Goal: Task Accomplishment & Management: Manage account settings

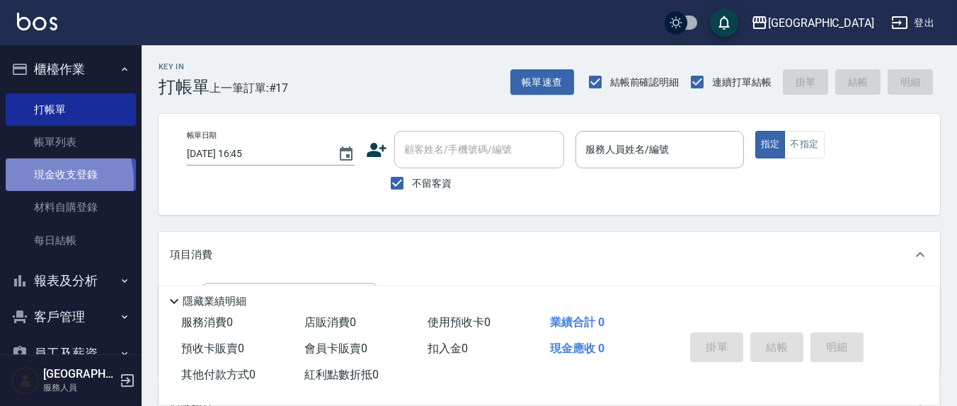
click at [49, 181] on link "現金收支登錄" at bounding box center [71, 175] width 130 height 33
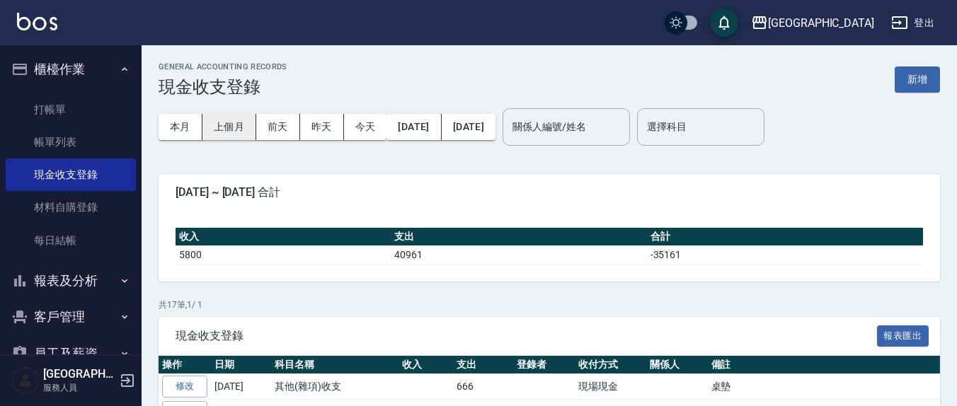
click at [237, 127] on button "上個月" at bounding box center [229, 127] width 54 height 26
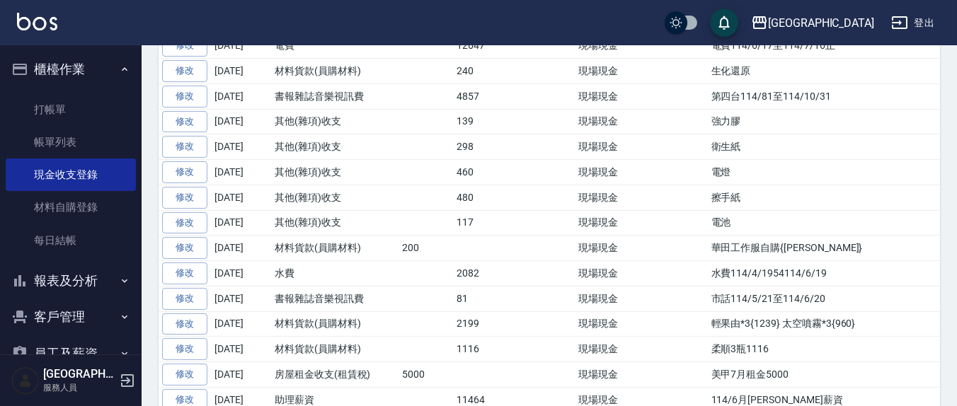
scroll to position [571, 0]
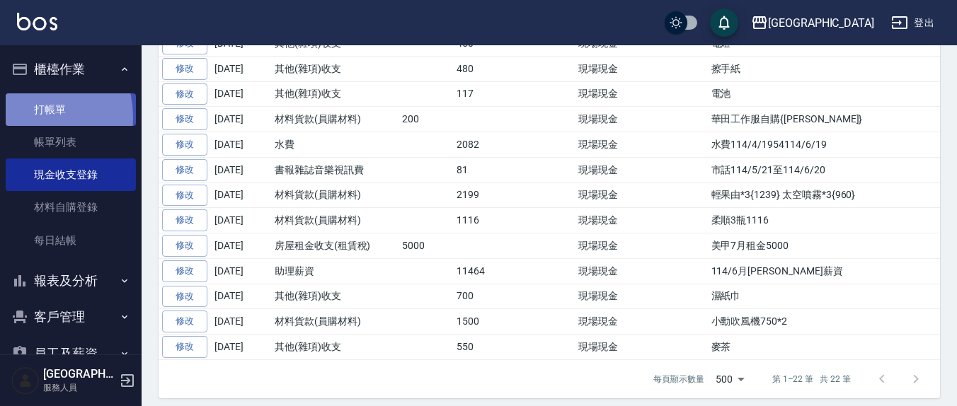
click at [22, 117] on link "打帳單" at bounding box center [71, 109] width 130 height 33
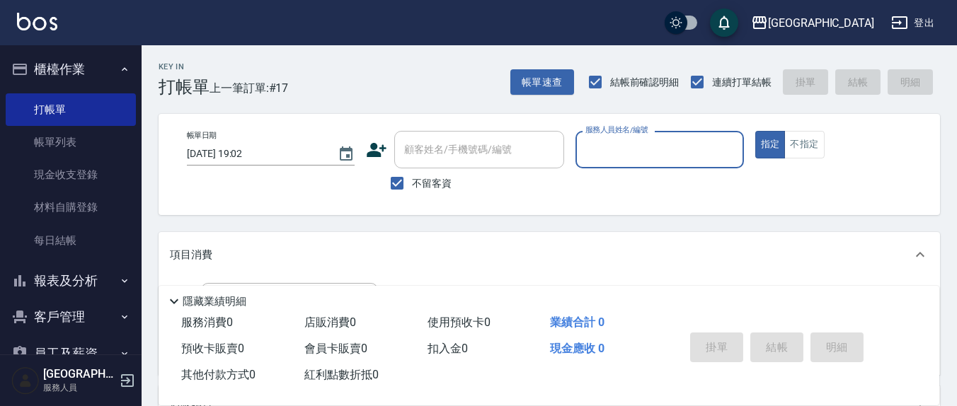
click at [606, 157] on input "服務人員姓名/編號" at bounding box center [659, 149] width 155 height 25
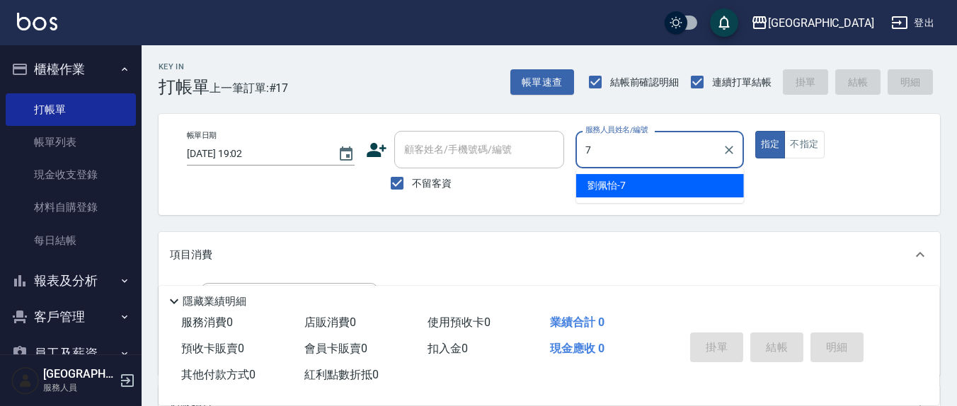
type input "7"
type button "true"
type input "劉佩怡-7"
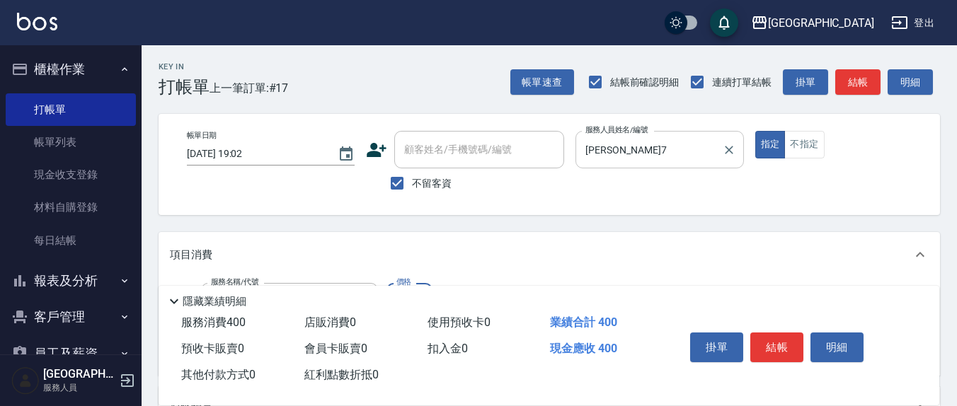
type input "剪髮(401)"
type input "200"
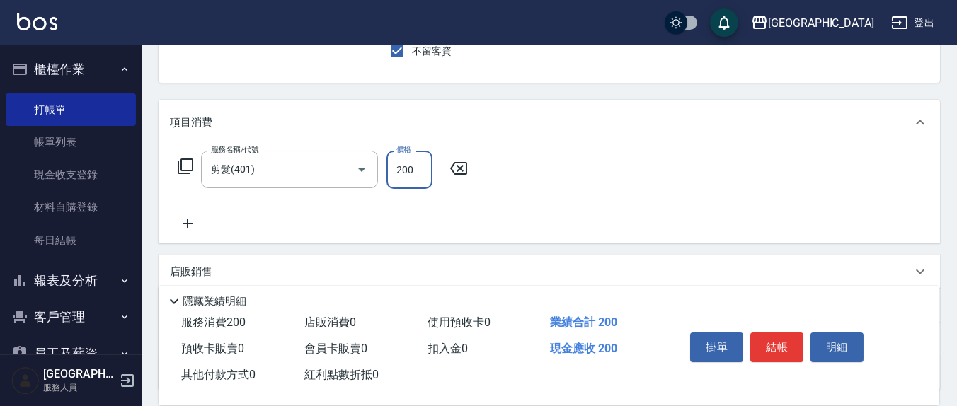
scroll to position [147, 0]
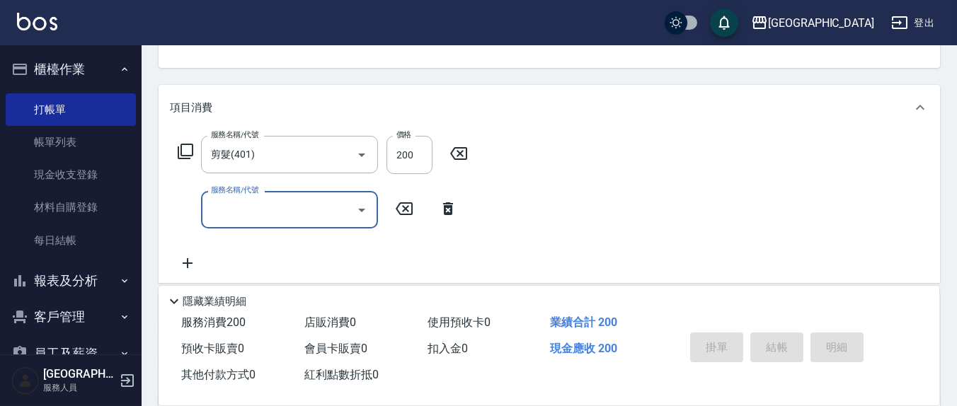
type input "2025/08/22 19:24"
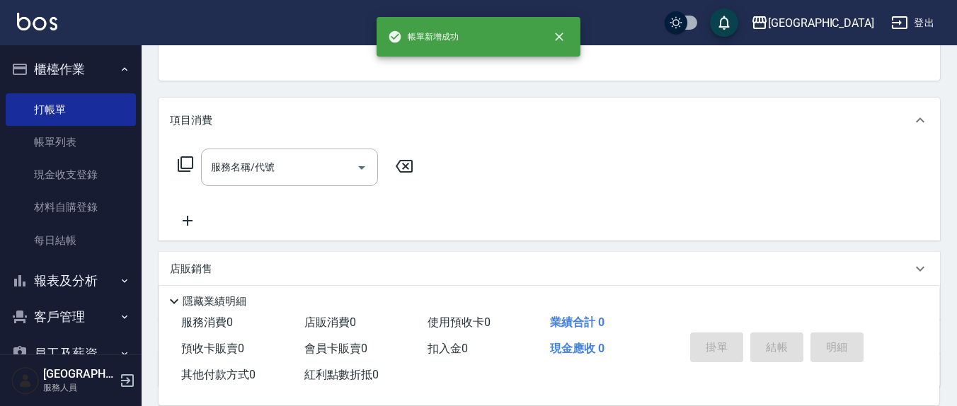
scroll to position [0, 0]
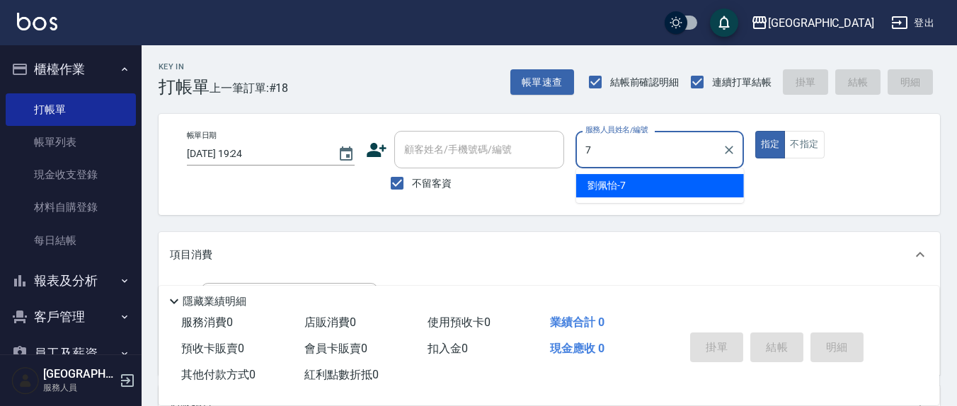
type input "劉佩怡-7"
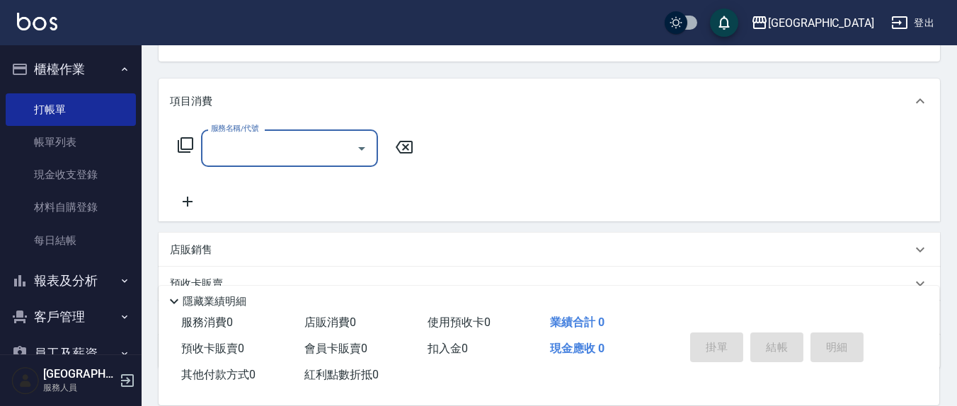
scroll to position [249, 0]
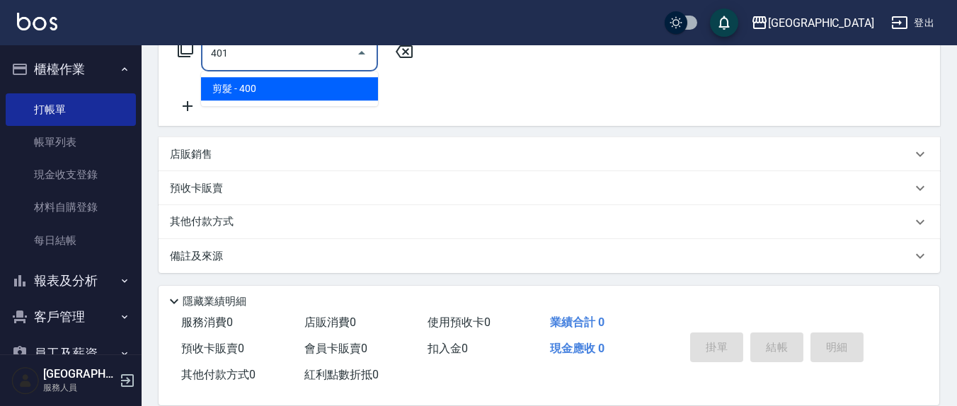
type input "剪髮(401)"
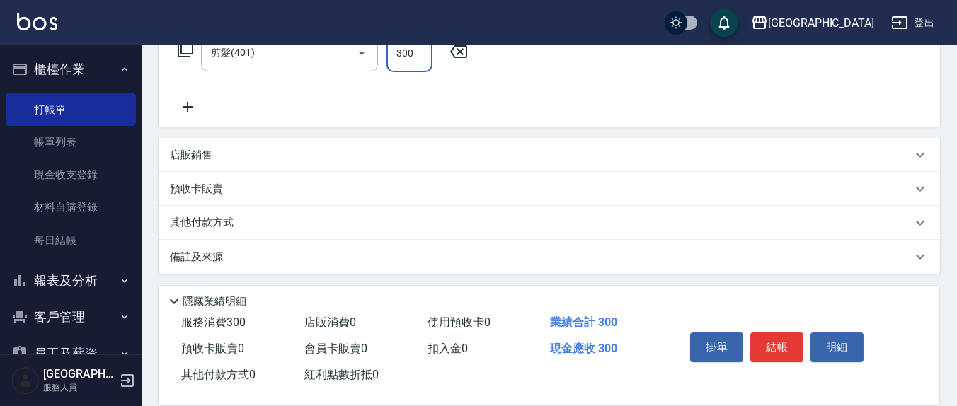
type input "300"
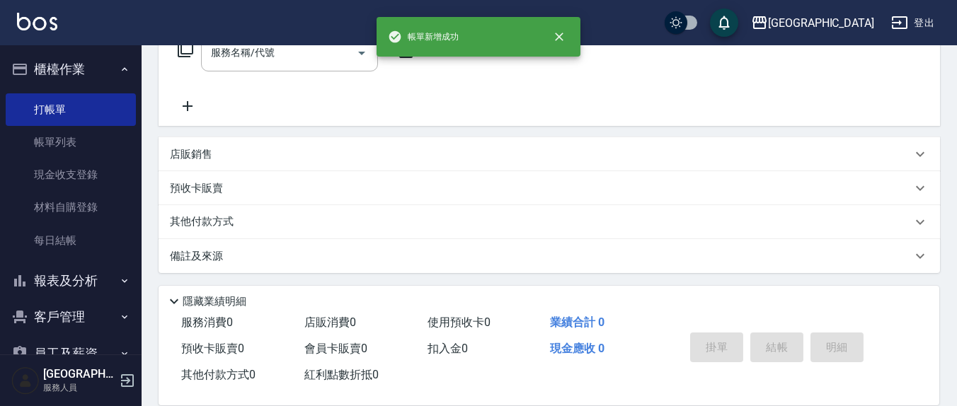
scroll to position [0, 0]
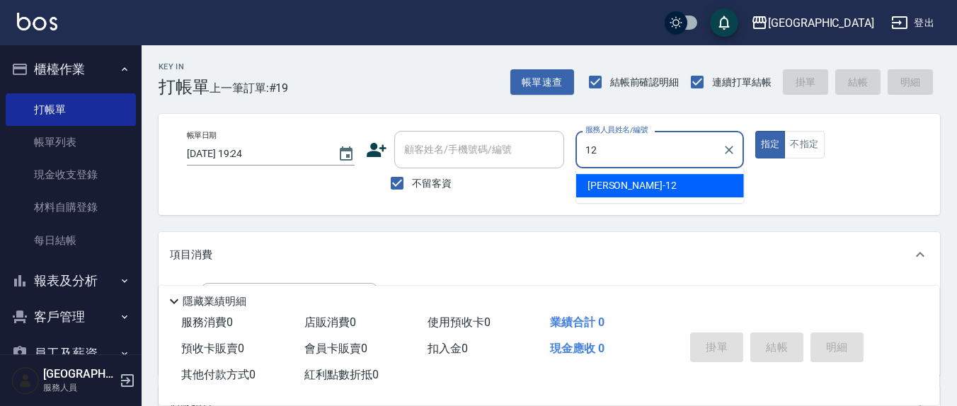
type input "呂桂花-12"
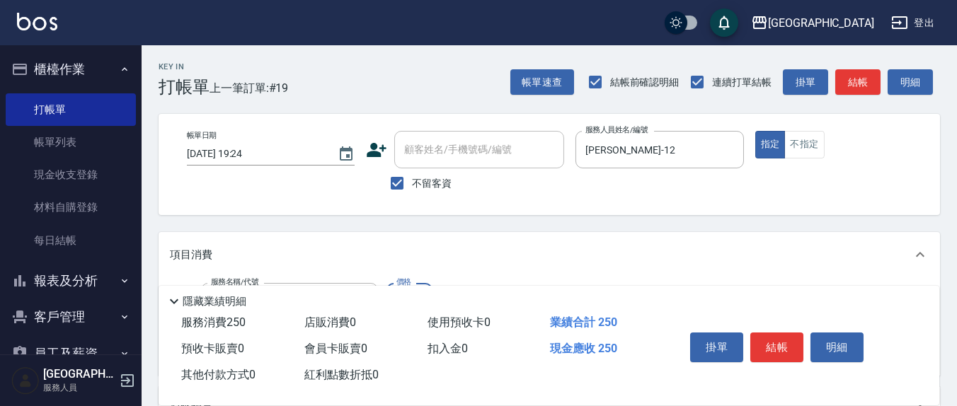
type input "洗髮(201)"
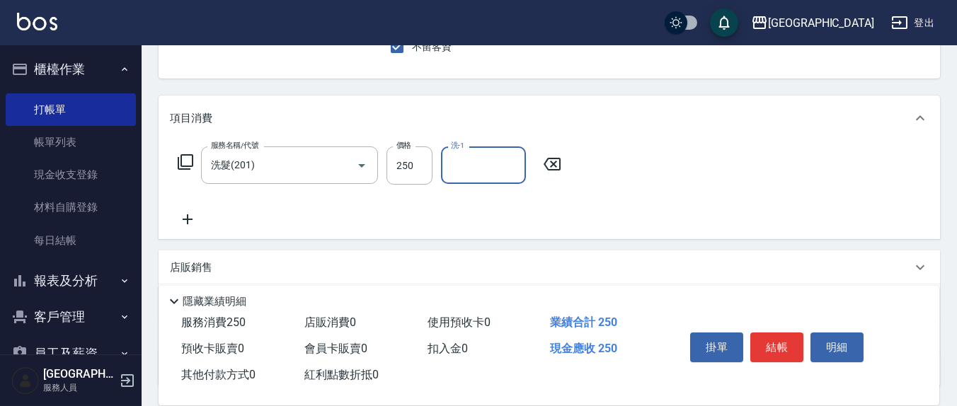
scroll to position [147, 0]
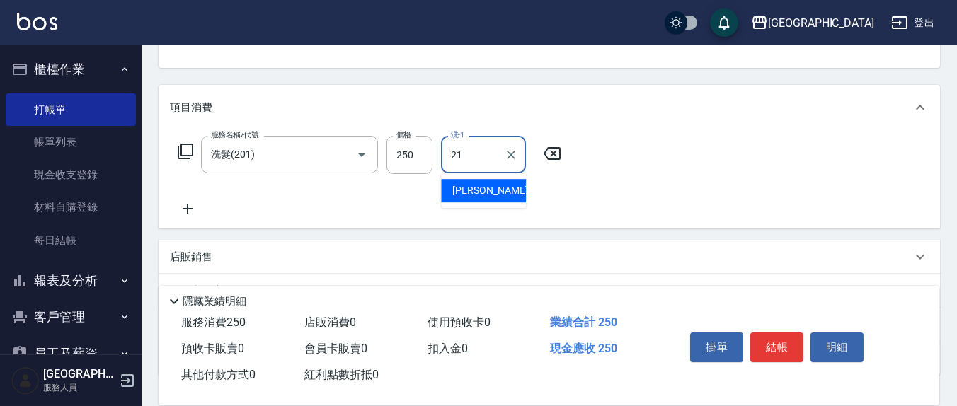
type input "韋羽蕎-21"
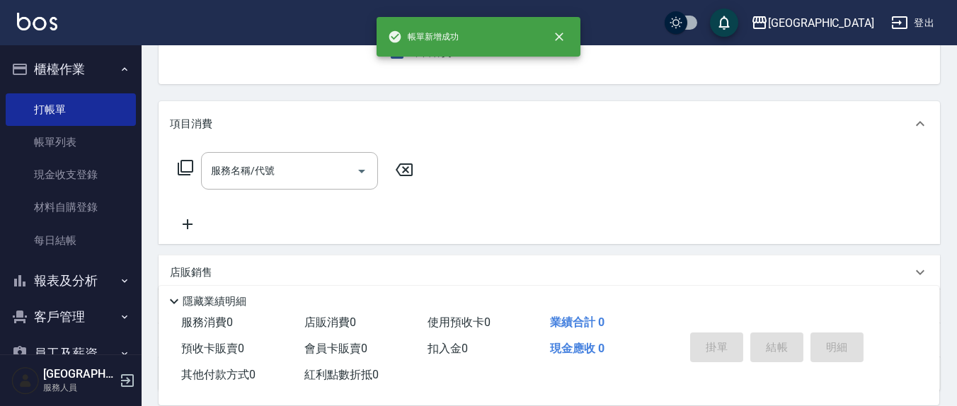
scroll to position [0, 0]
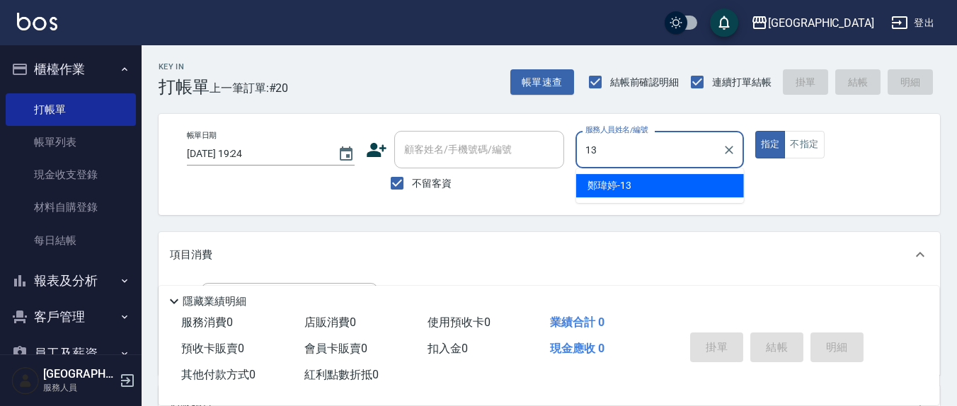
type input "鄭瑋婷-13"
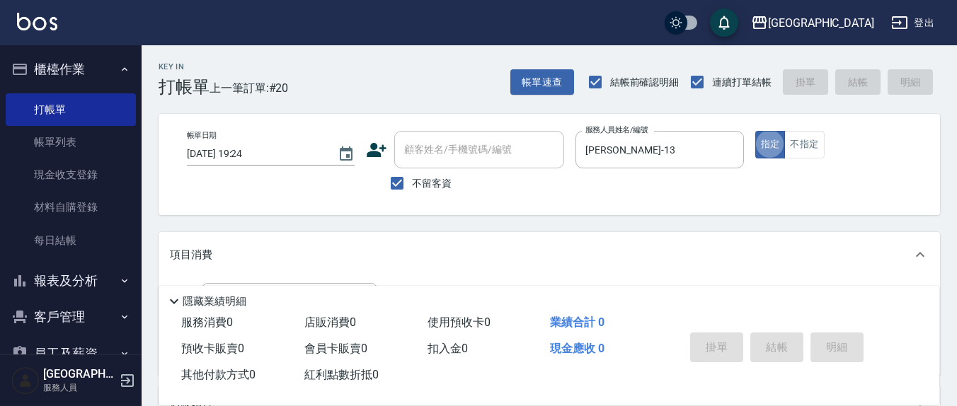
scroll to position [249, 0]
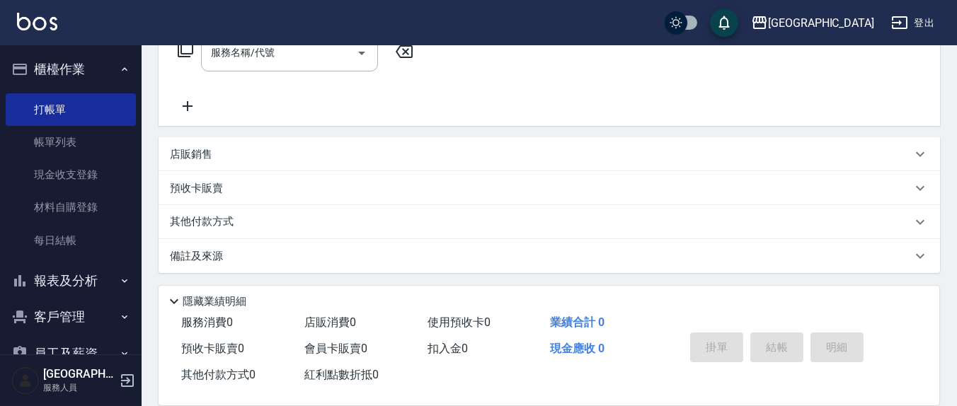
click at [265, 154] on div "店販銷售" at bounding box center [541, 154] width 742 height 15
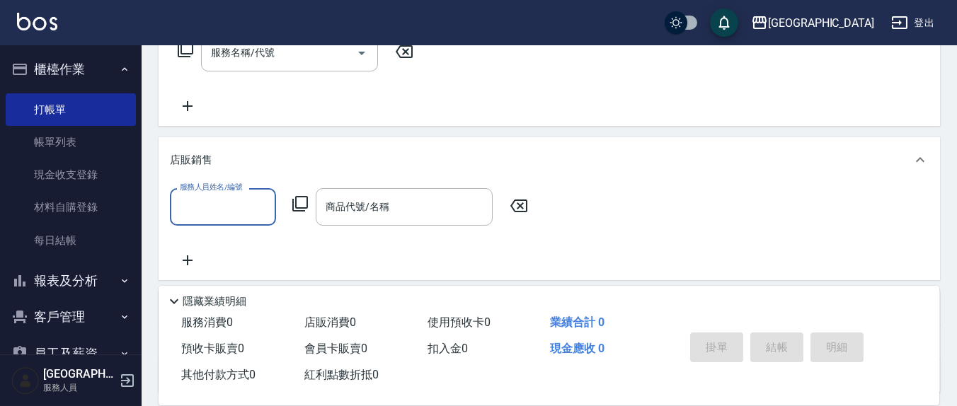
scroll to position [0, 0]
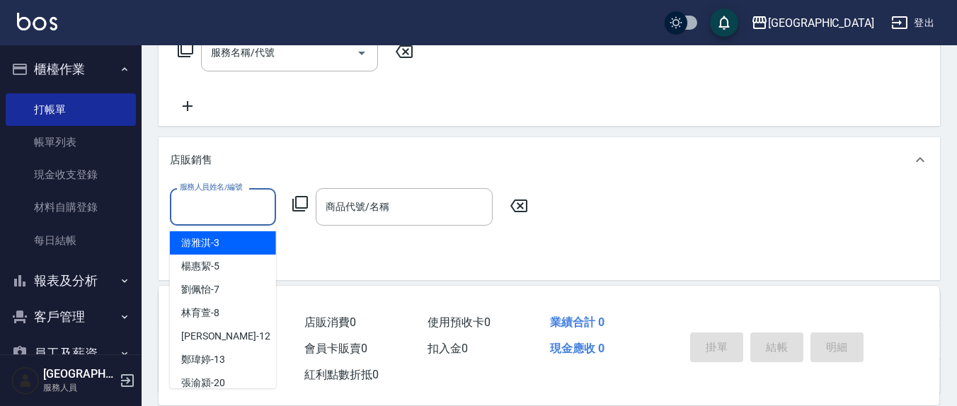
click at [221, 204] on input "服務人員姓名/編號" at bounding box center [222, 207] width 93 height 25
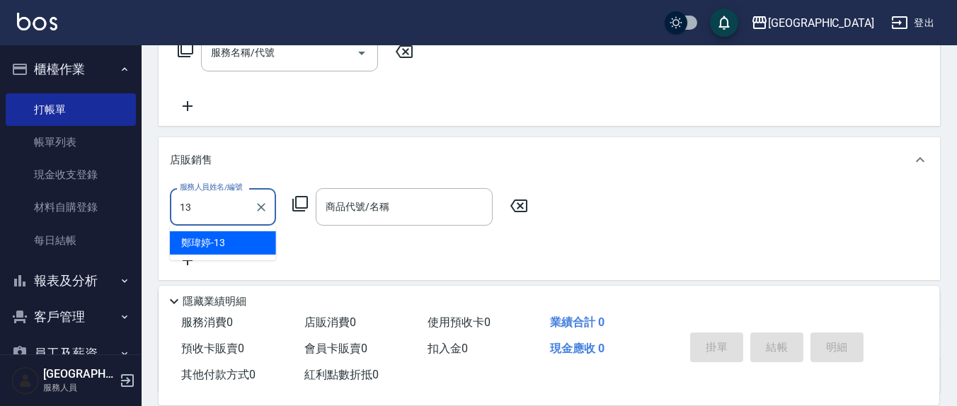
type input "鄭瑋婷-13"
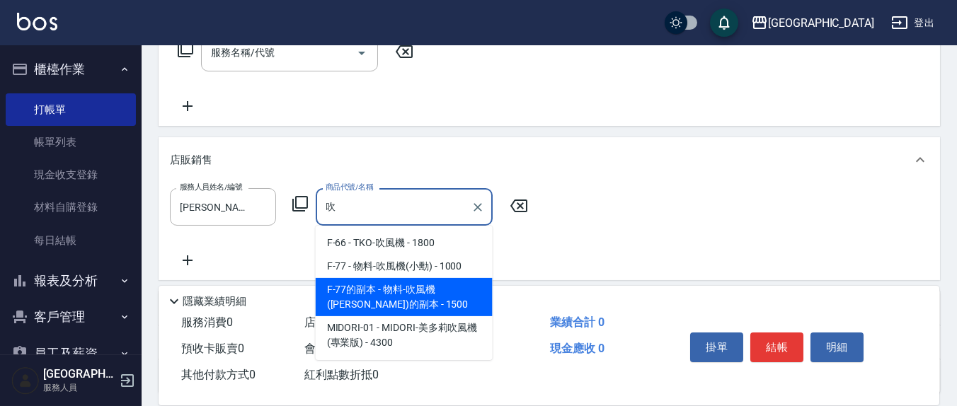
click at [434, 294] on span "F-77的副本 - 物料-吹風機(小勳)的副本 - 1500" at bounding box center [404, 297] width 177 height 38
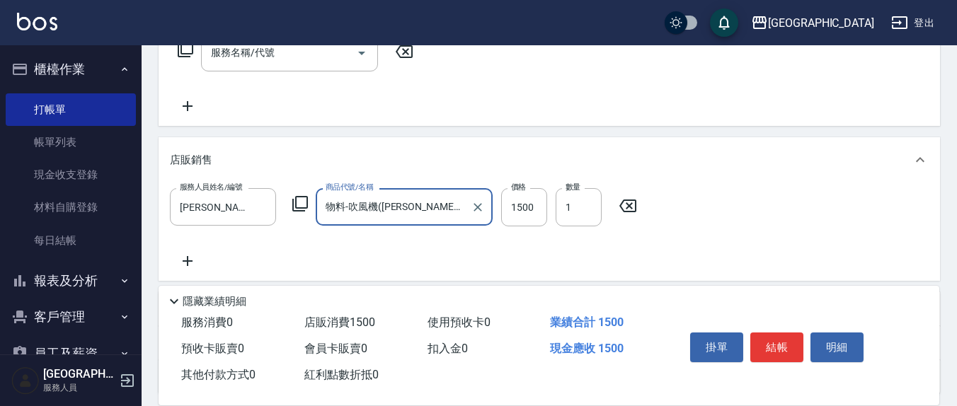
type input "物料-吹風機(小勳)的副本"
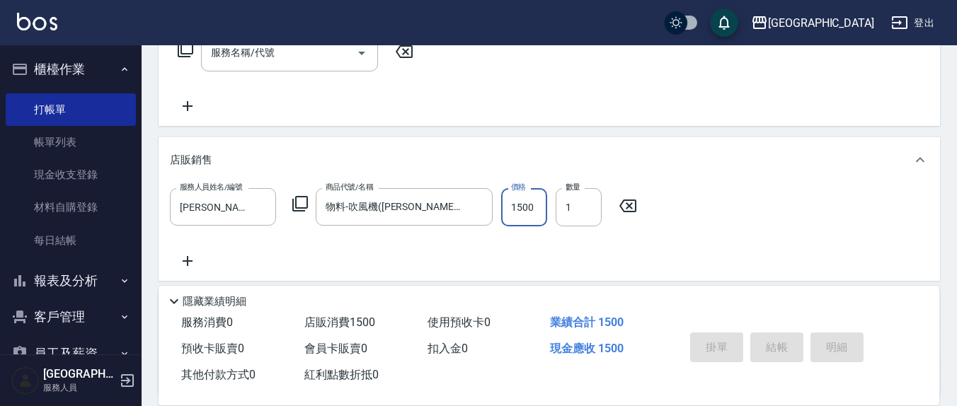
type input "2025/08/22 19:25"
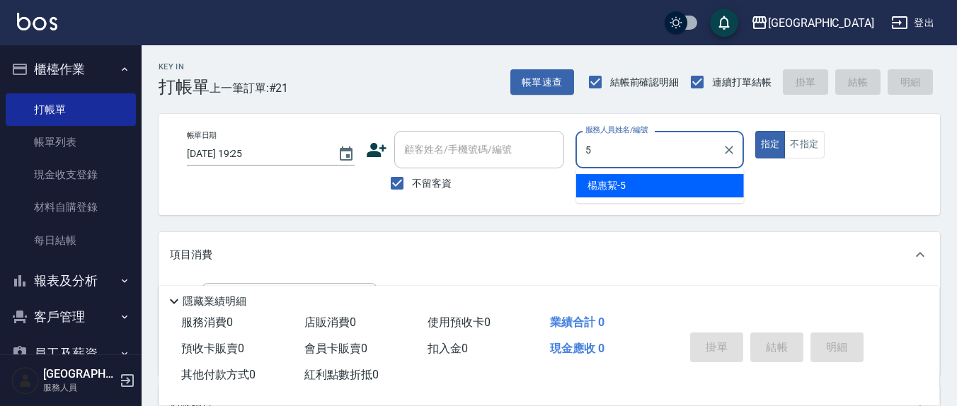
type input "楊惠絜-5"
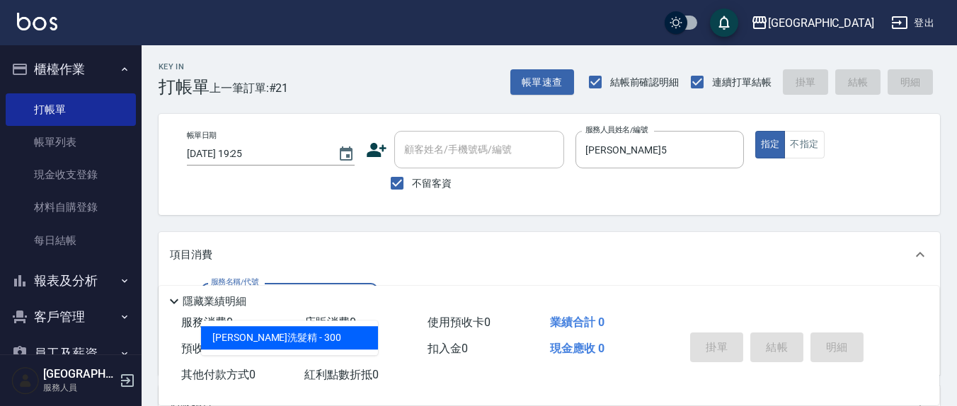
type input "歐娜洗髮精(210)"
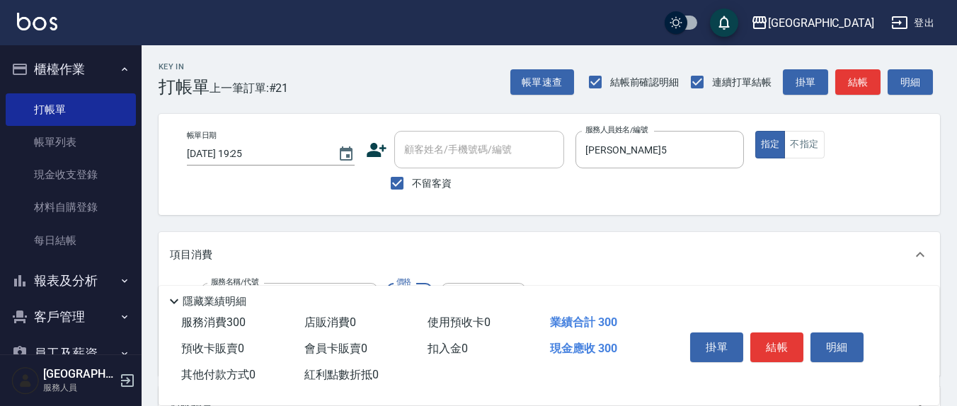
scroll to position [147, 0]
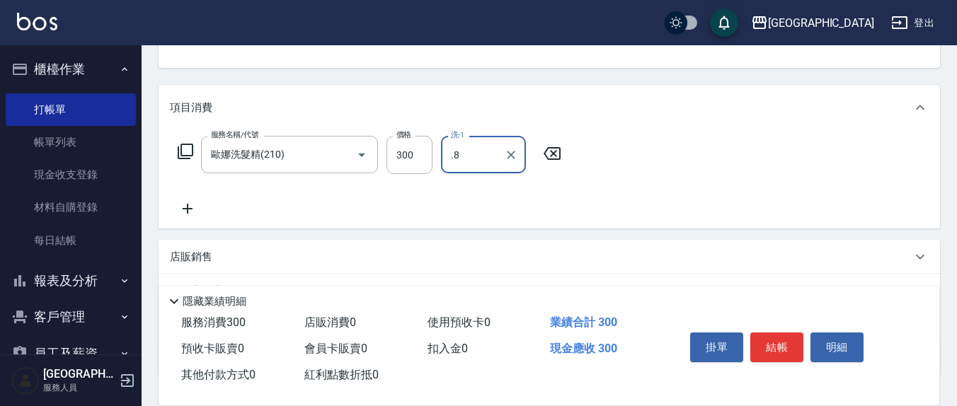
type input ".8"
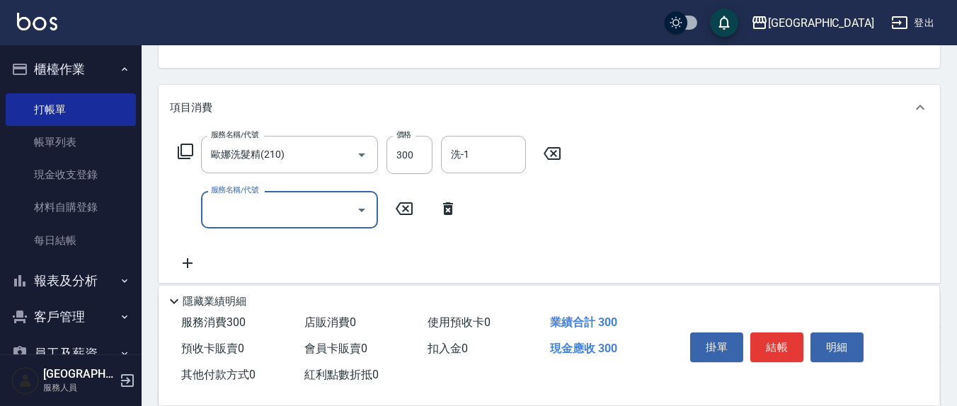
click at [463, 149] on div "洗-1 洗-1" at bounding box center [483, 155] width 85 height 38
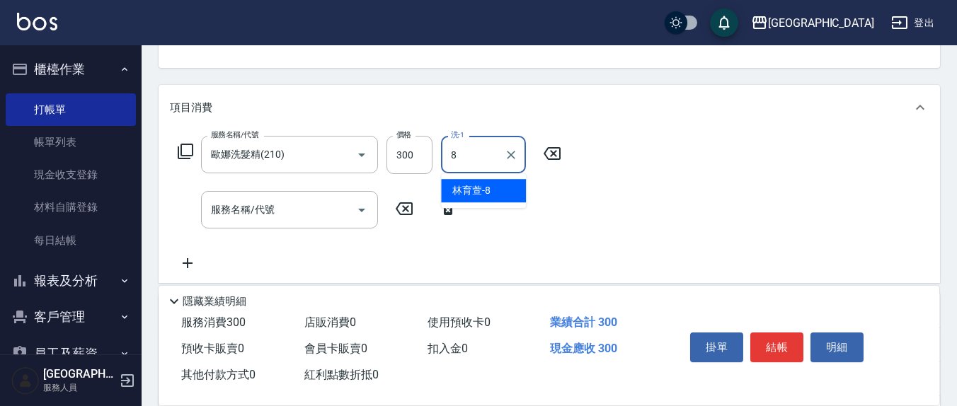
type input "林育萱-8"
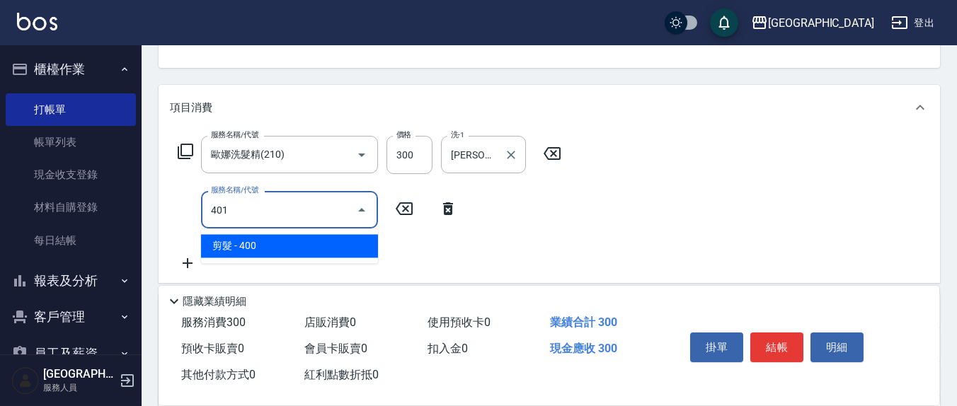
type input "剪髮(401)"
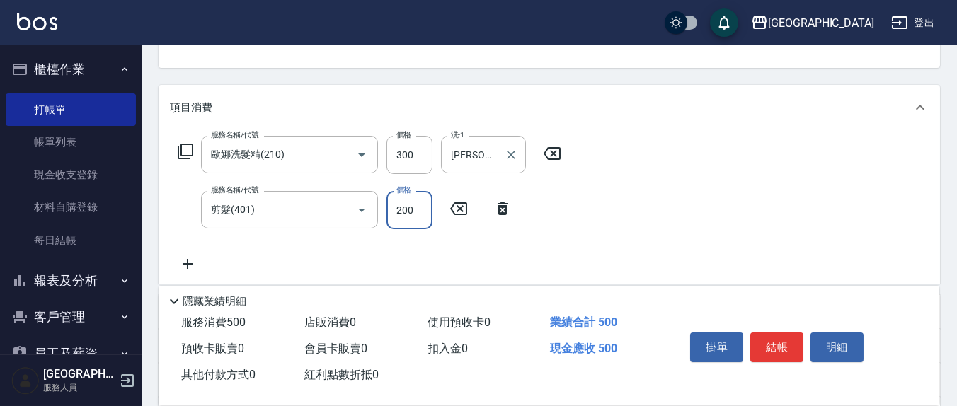
type input "200"
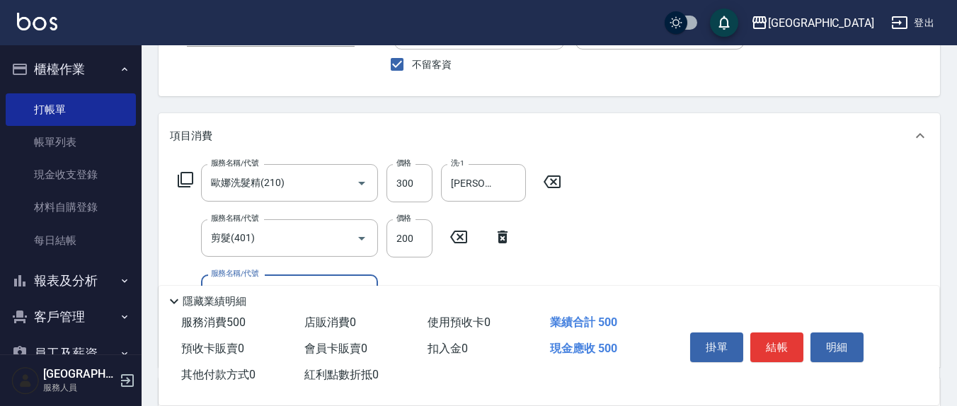
scroll to position [0, 0]
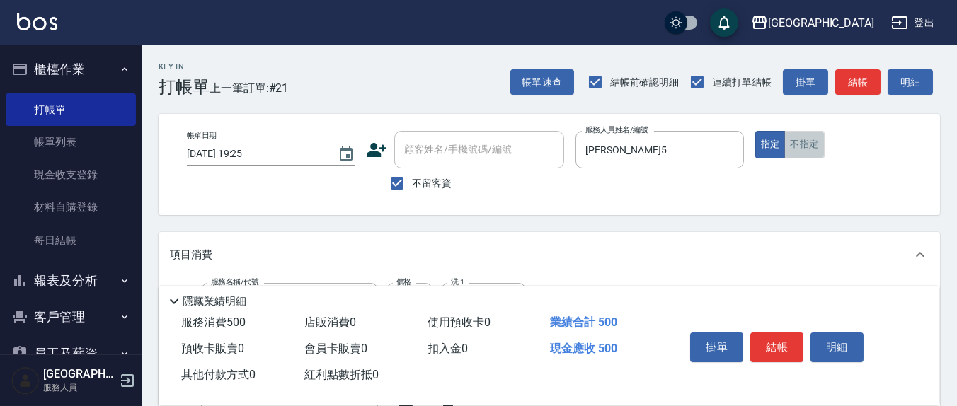
click at [810, 147] on button "不指定" at bounding box center [804, 145] width 40 height 28
type button "false"
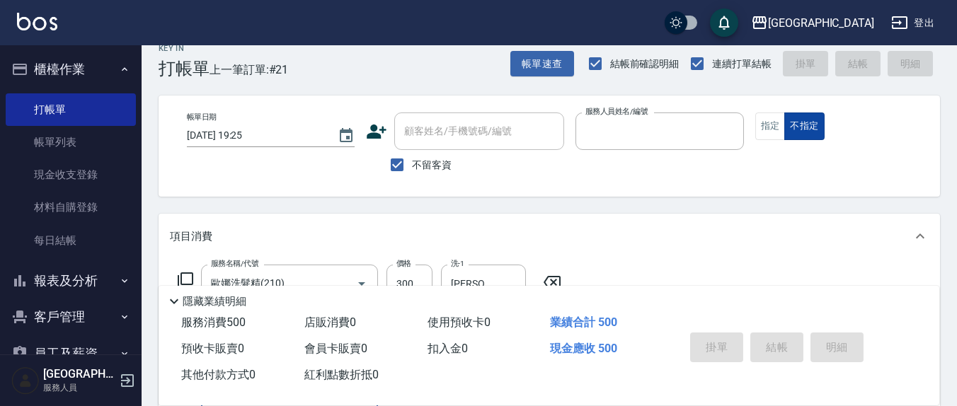
click at [784, 113] on button "不指定" at bounding box center [804, 127] width 40 height 28
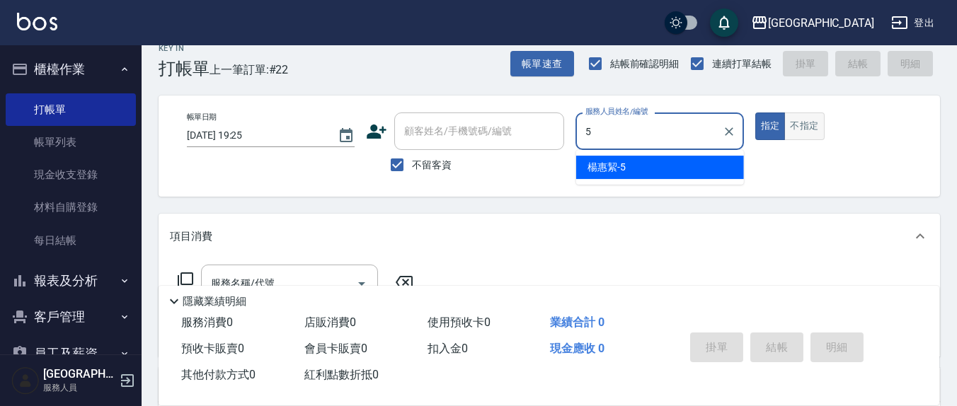
type input "楊惠絜-5"
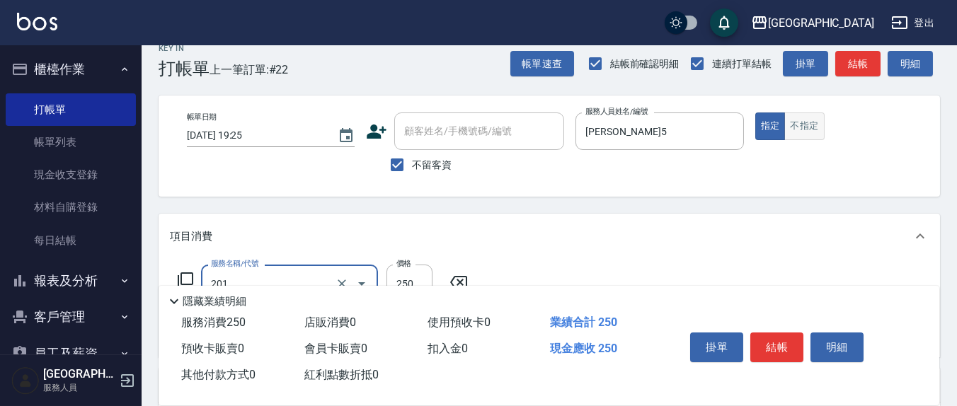
type input "洗髮(201)"
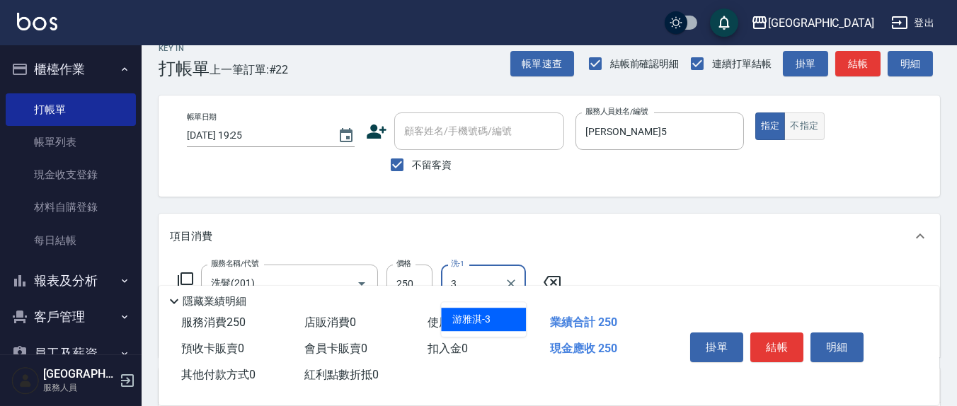
type input "游雅淇-3"
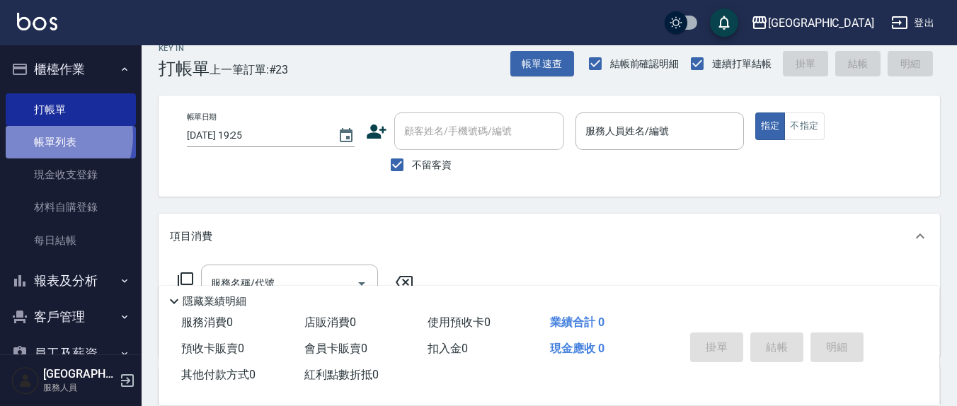
click at [51, 137] on link "帳單列表" at bounding box center [71, 142] width 130 height 33
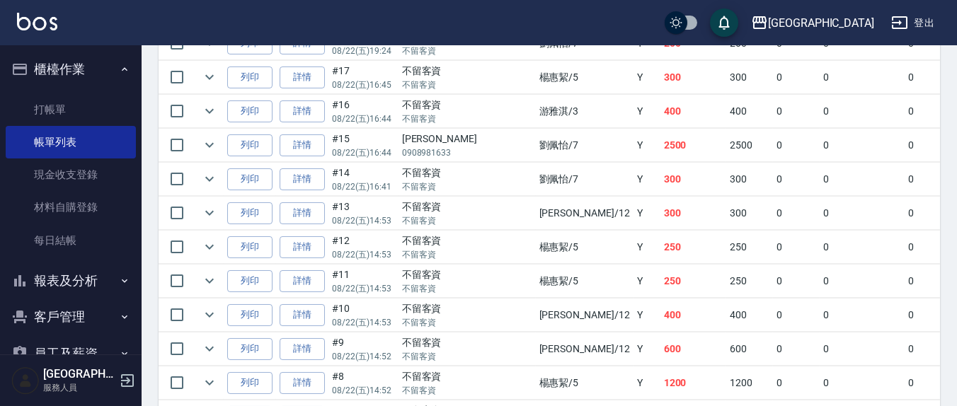
scroll to position [466, 0]
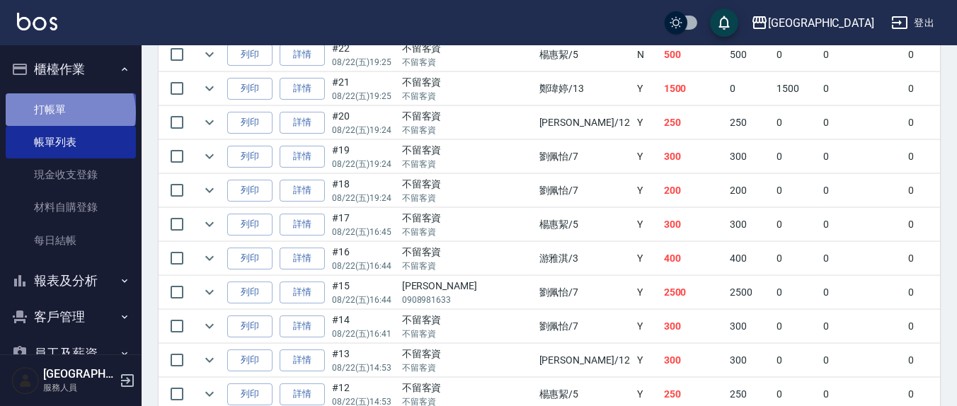
click at [69, 113] on link "打帳單" at bounding box center [71, 109] width 130 height 33
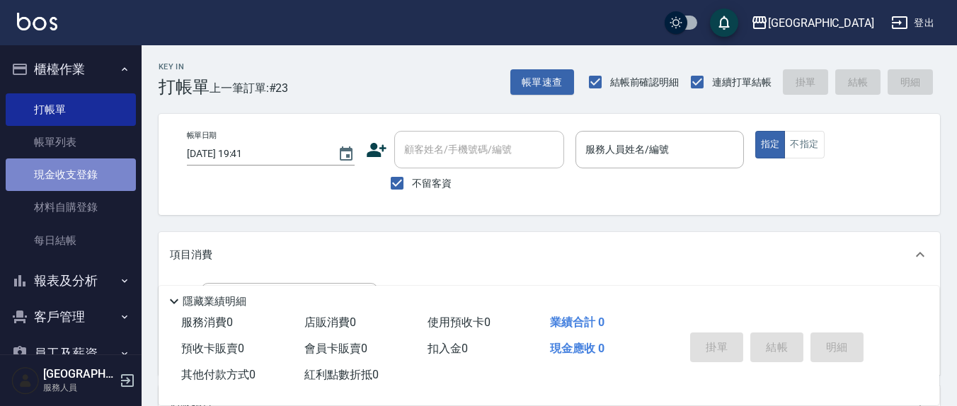
click at [88, 175] on link "現金收支登錄" at bounding box center [71, 175] width 130 height 33
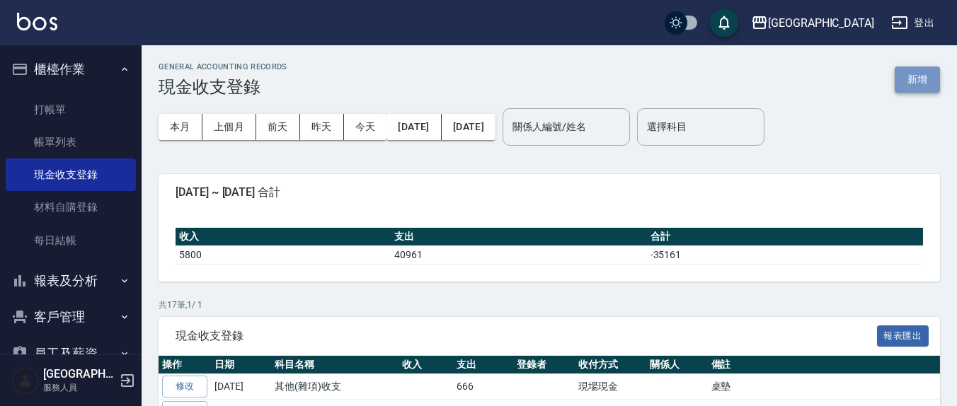
click at [931, 76] on button "新增" at bounding box center [916, 80] width 45 height 26
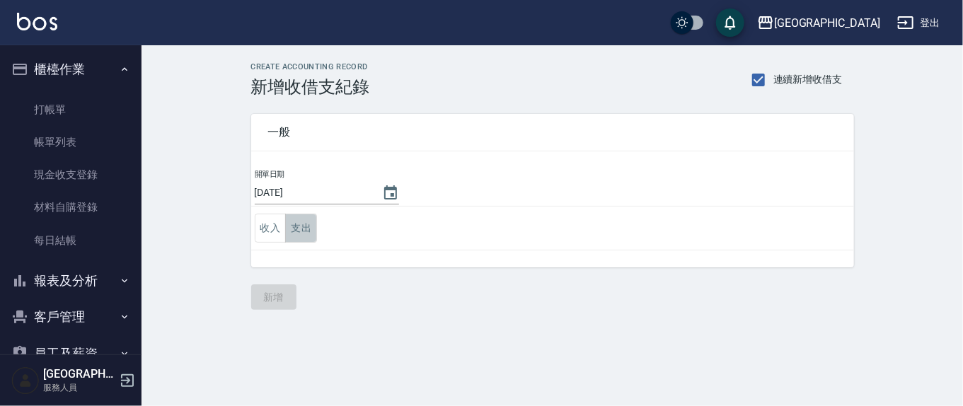
click at [306, 229] on button "支出" at bounding box center [301, 228] width 32 height 29
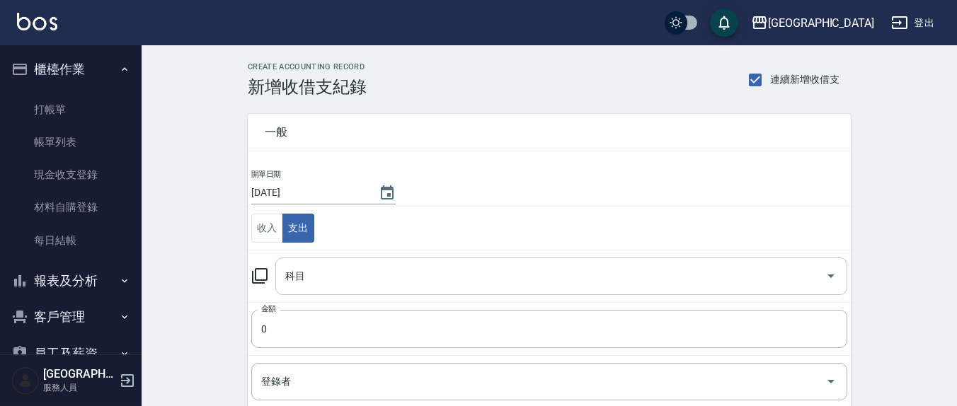
click at [320, 282] on input "科目" at bounding box center [551, 276] width 538 height 25
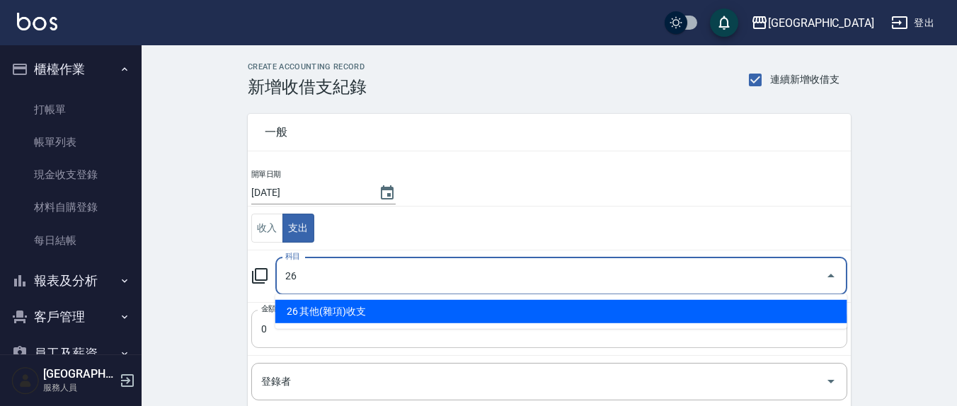
click at [321, 312] on li "26 其他(雜項)收支" at bounding box center [561, 311] width 572 height 23
type input "26 其他(雜項)收支"
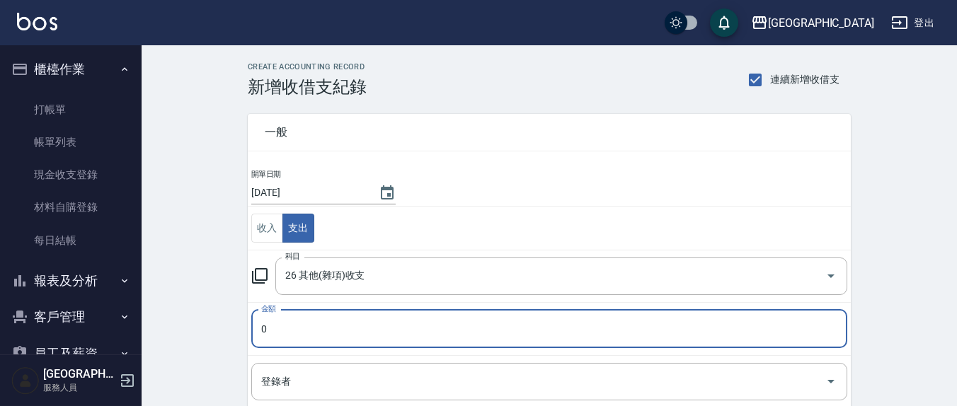
click at [311, 318] on input "0" at bounding box center [549, 329] width 596 height 38
type input "080"
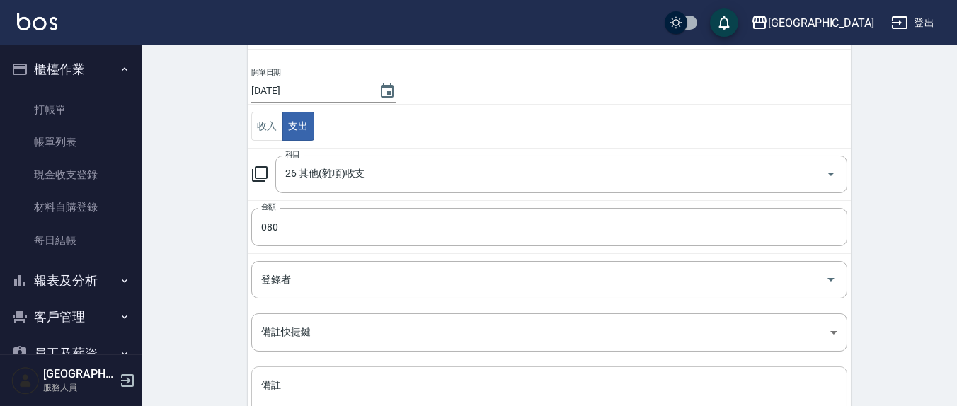
scroll to position [217, 0]
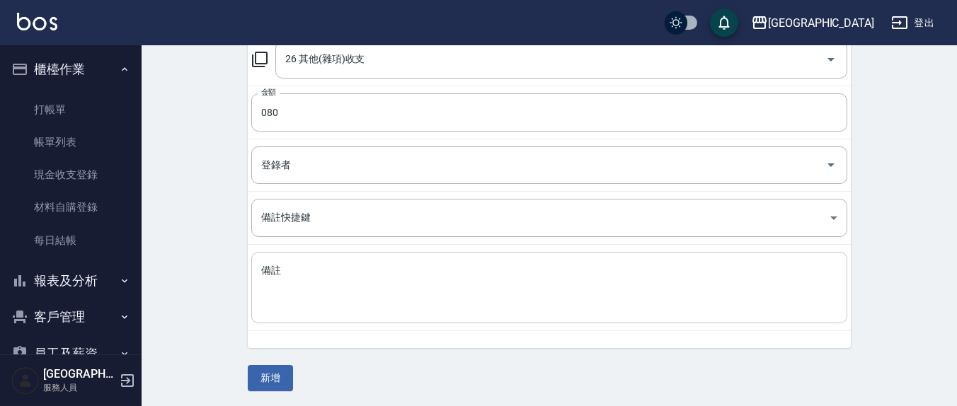
click at [299, 270] on textarea "備註" at bounding box center [549, 288] width 576 height 48
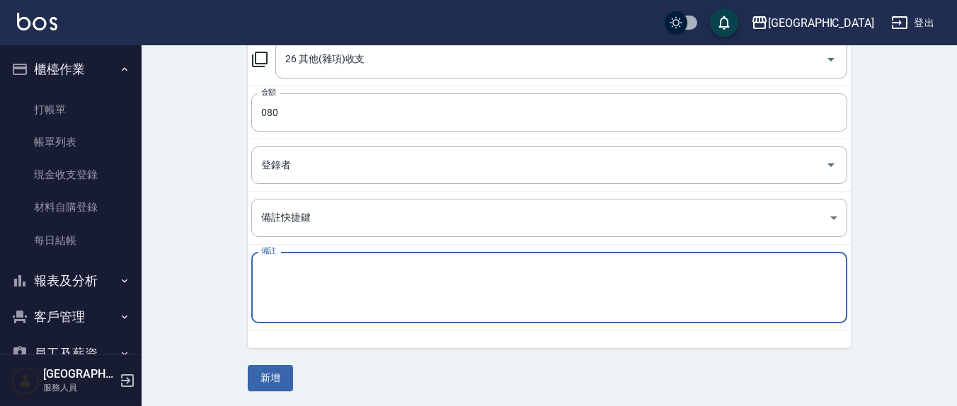
type textarea "j"
type textarea "文具"
click at [275, 368] on button "新增" at bounding box center [270, 378] width 45 height 26
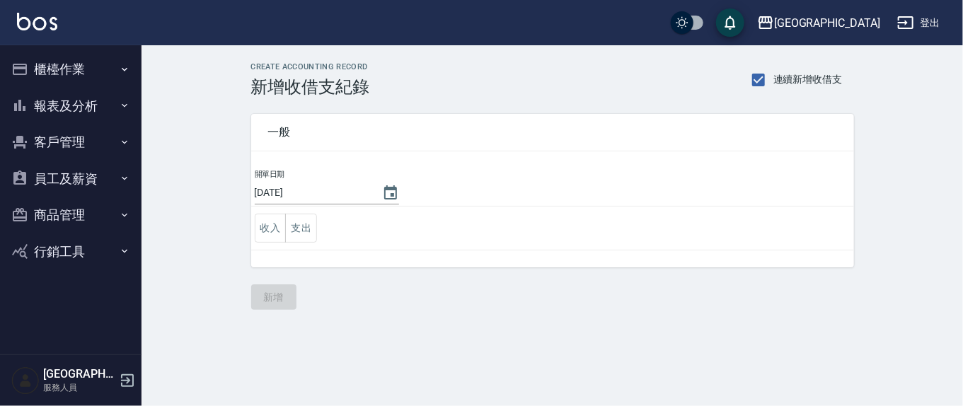
click at [52, 64] on button "櫃檯作業" at bounding box center [71, 69] width 130 height 37
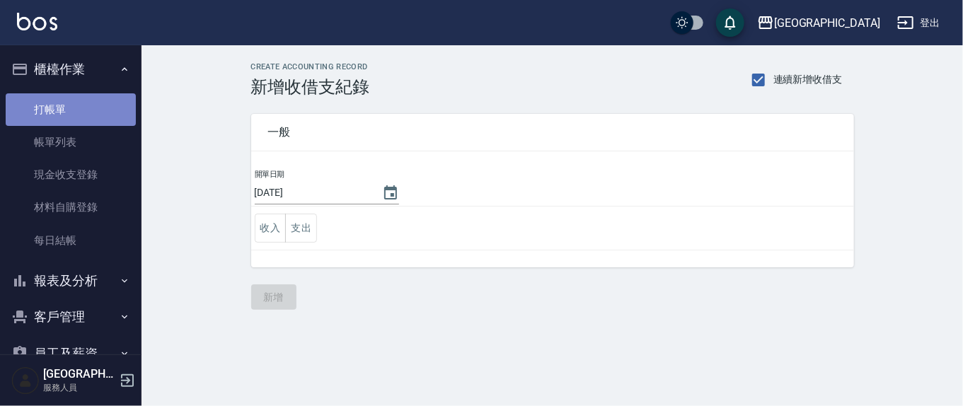
click at [76, 103] on link "打帳單" at bounding box center [71, 109] width 130 height 33
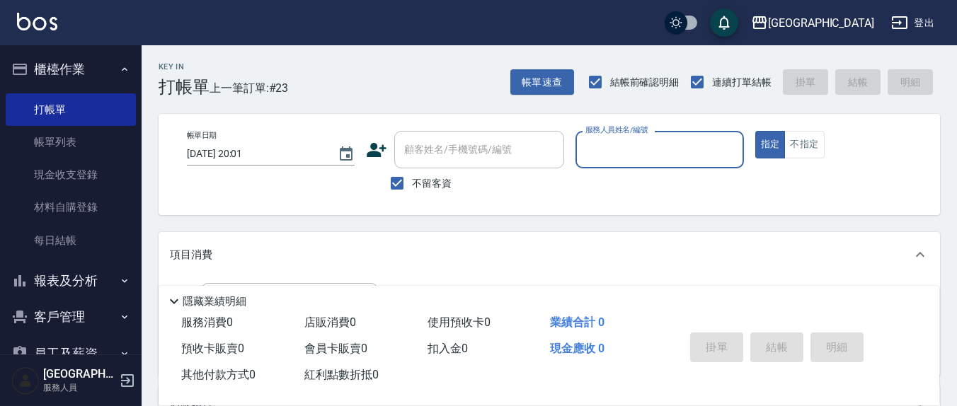
click at [615, 154] on input "服務人員姓名/編號" at bounding box center [659, 149] width 155 height 25
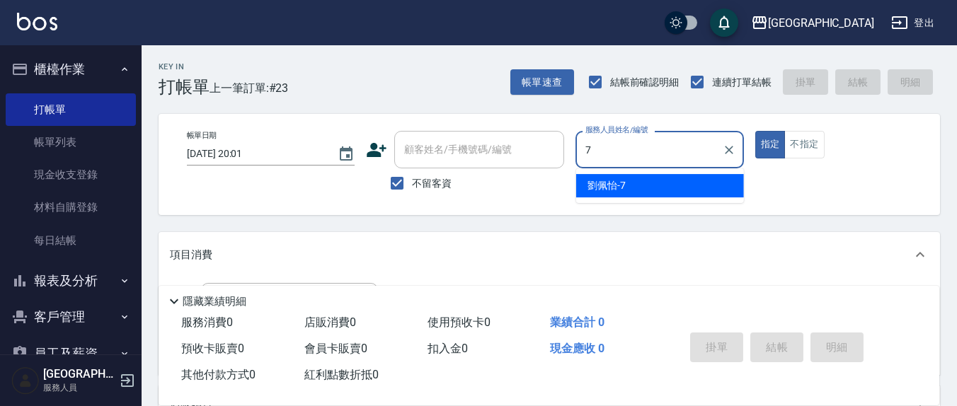
type input "7"
type button "true"
type input "[PERSON_NAME]7"
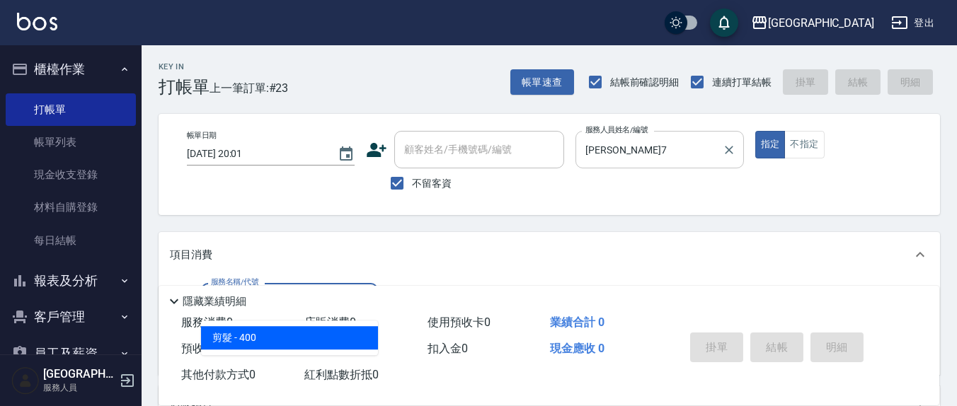
type input "剪髮(401)"
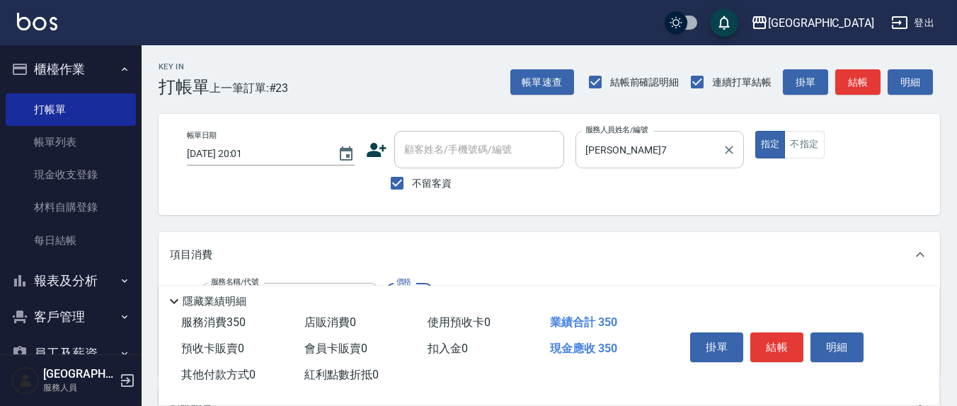
type input "350"
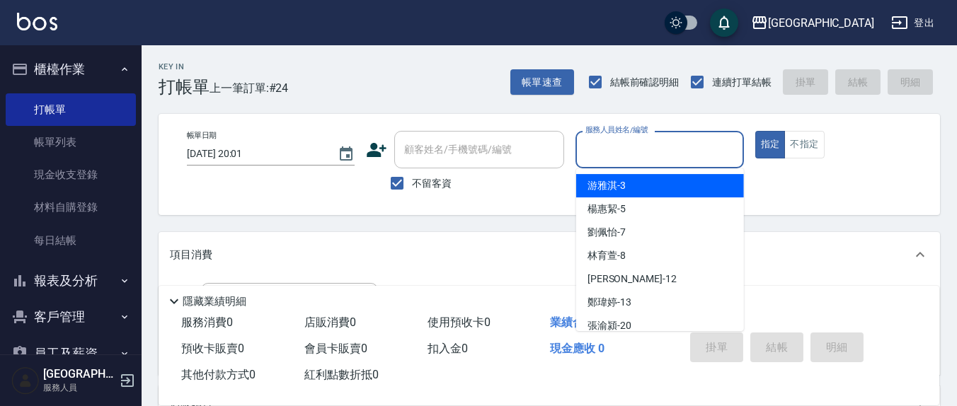
click at [663, 144] on input "服務人員姓名/編號" at bounding box center [659, 149] width 155 height 25
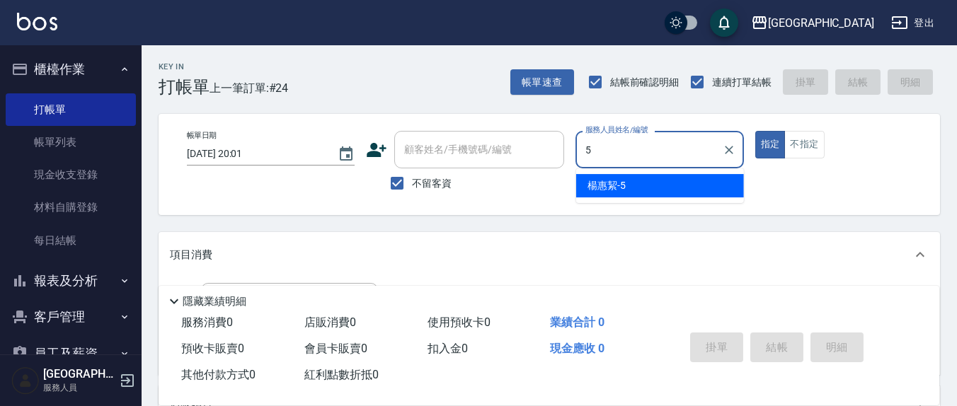
type input "[PERSON_NAME]5"
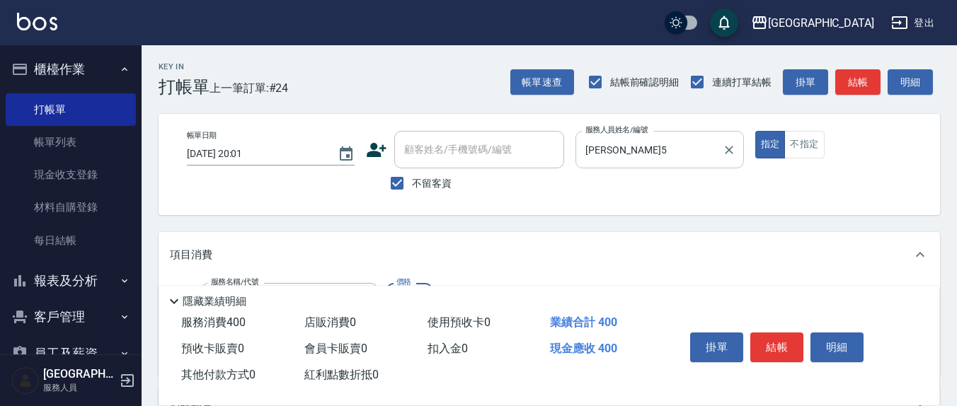
type input "剪髮(401)"
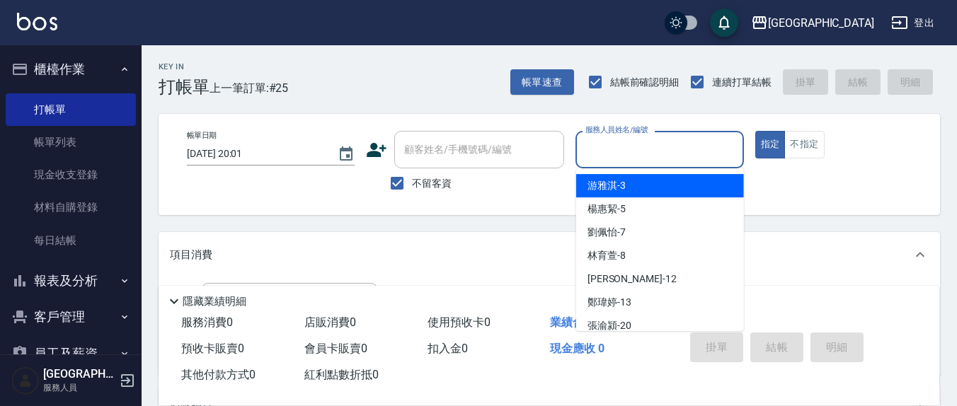
click at [663, 151] on input "服務人員姓名/編號" at bounding box center [659, 149] width 155 height 25
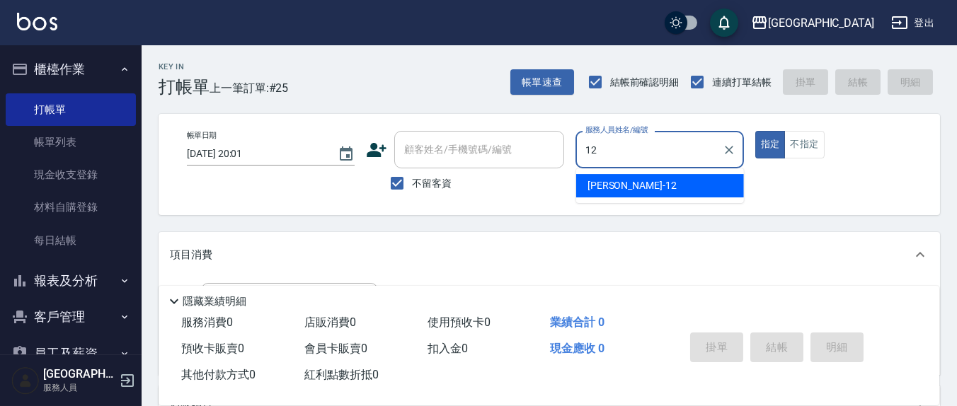
type input "[PERSON_NAME]-12"
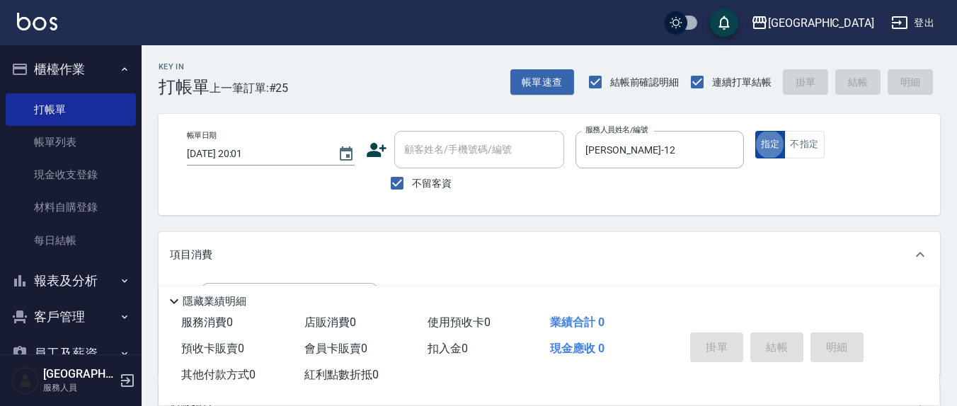
drag, startPoint x: 808, startPoint y: 148, endPoint x: 759, endPoint y: 151, distance: 49.6
click at [808, 147] on button "不指定" at bounding box center [804, 145] width 40 height 28
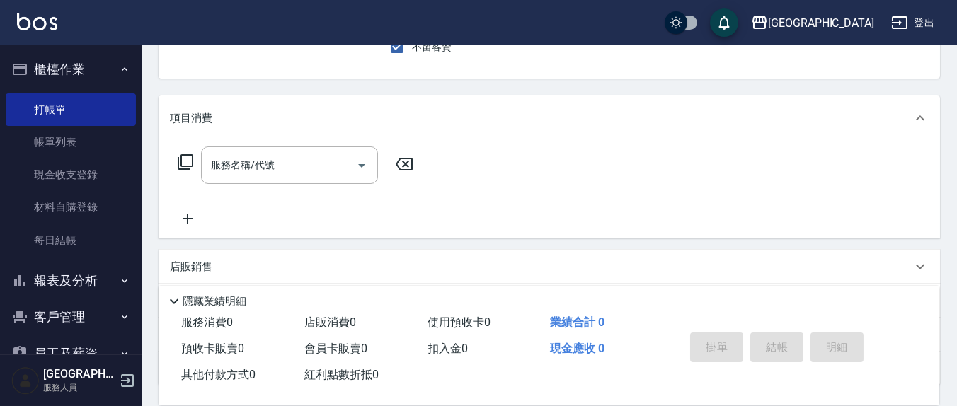
scroll to position [147, 0]
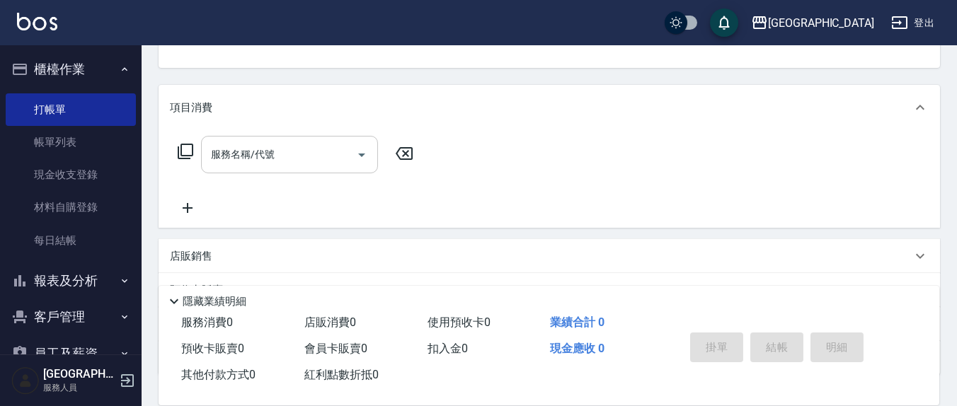
click at [287, 160] on input "服務名稱/代號" at bounding box center [278, 154] width 143 height 25
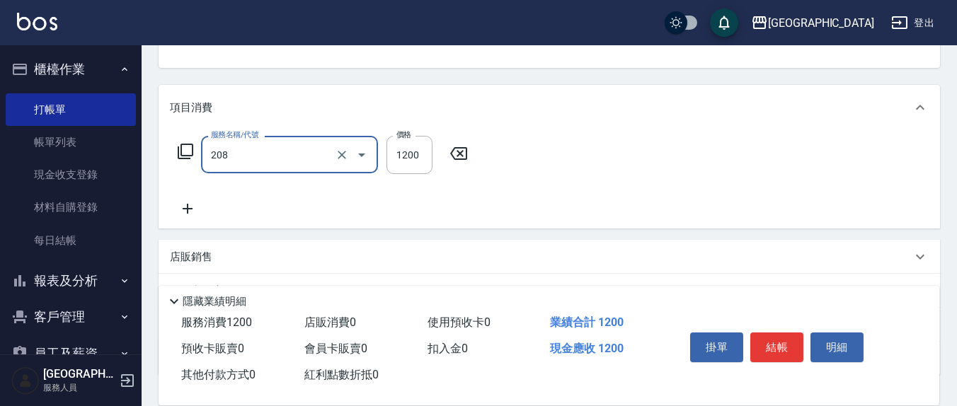
type input "深層洗(208)"
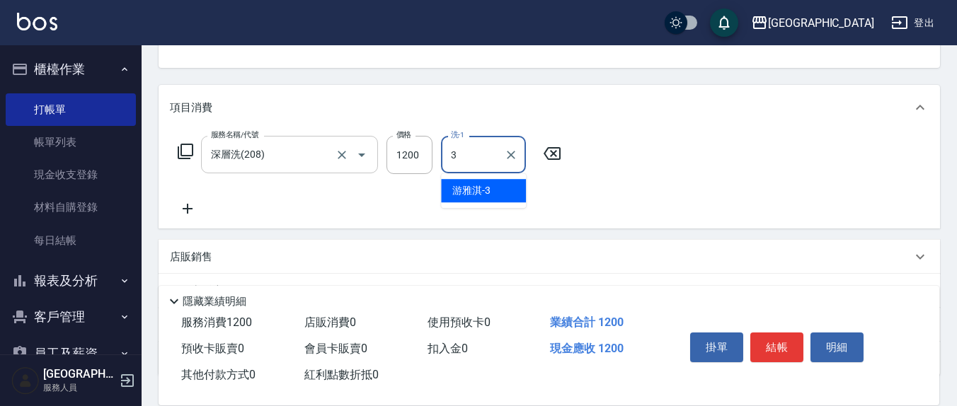
type input "游雅淇-3"
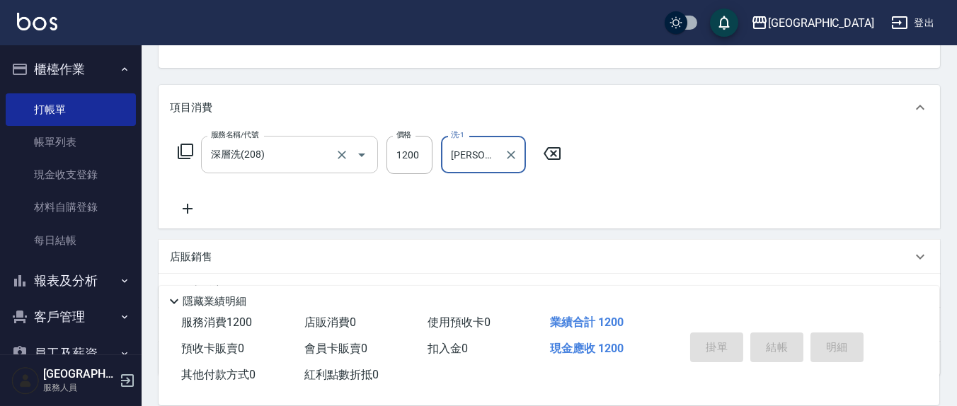
type button "false"
type input "[DATE] 20:02"
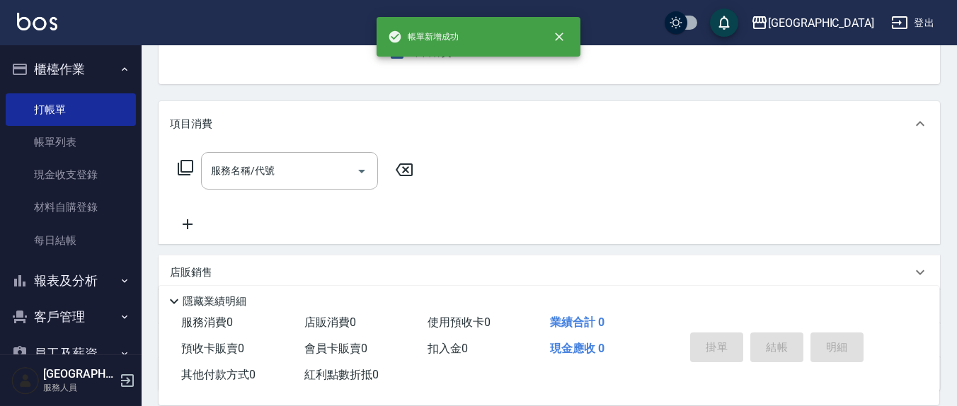
scroll to position [0, 0]
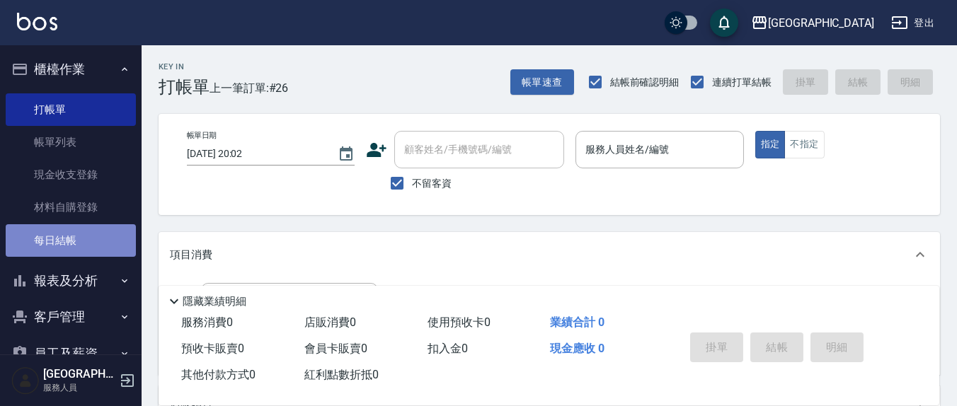
click at [75, 236] on link "每日結帳" at bounding box center [71, 240] width 130 height 33
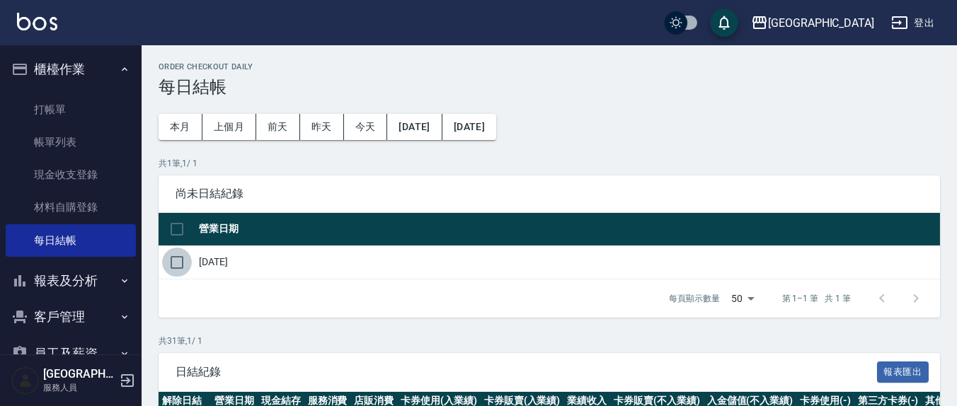
click at [174, 259] on input "checkbox" at bounding box center [177, 263] width 30 height 30
checkbox input "true"
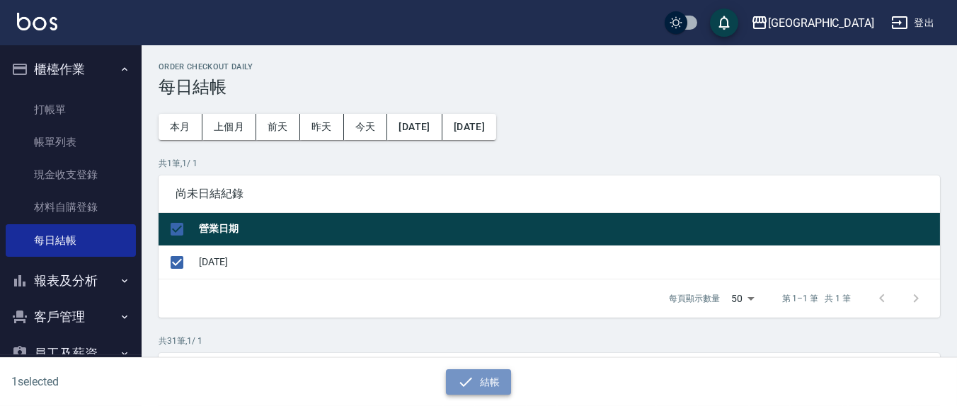
click at [462, 379] on icon "button" at bounding box center [465, 382] width 17 height 17
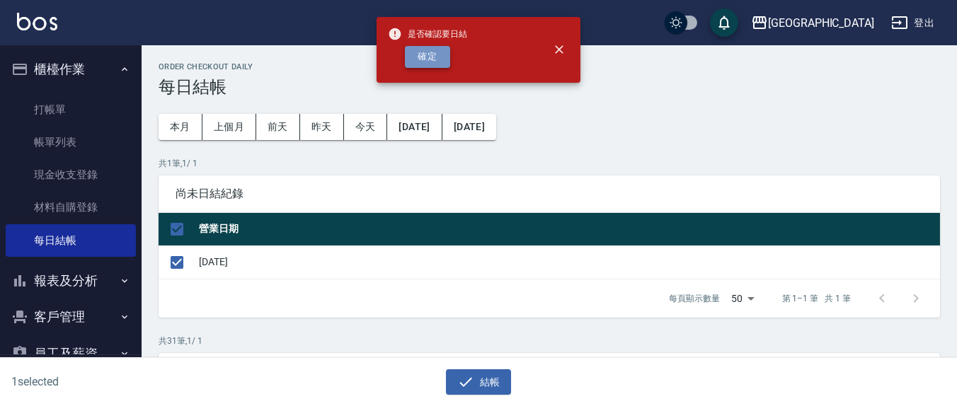
click at [439, 51] on button "確定" at bounding box center [427, 57] width 45 height 22
checkbox input "false"
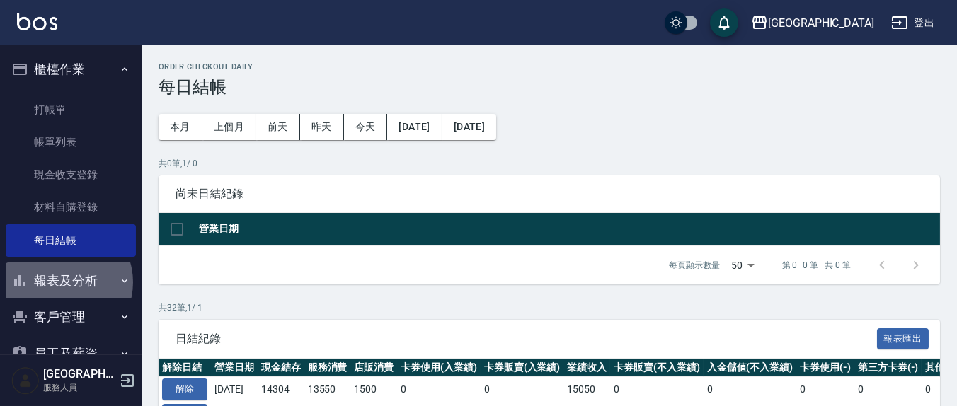
click at [61, 282] on button "報表及分析" at bounding box center [71, 281] width 130 height 37
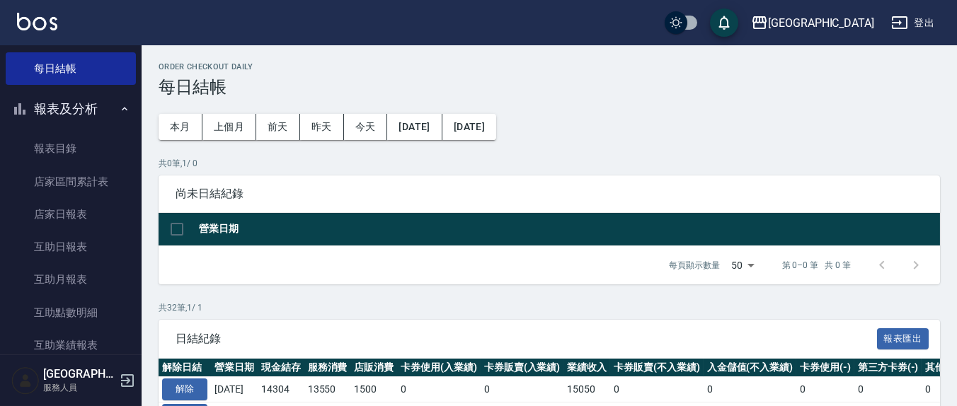
scroll to position [294, 0]
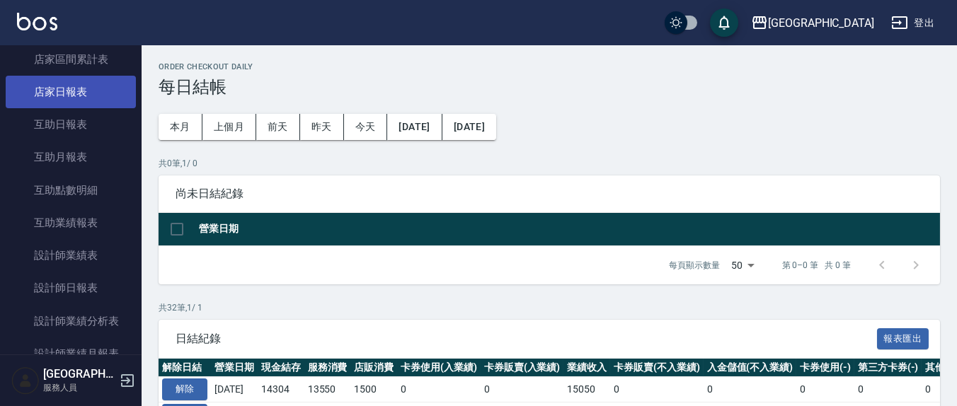
click at [99, 91] on link "店家日報表" at bounding box center [71, 92] width 130 height 33
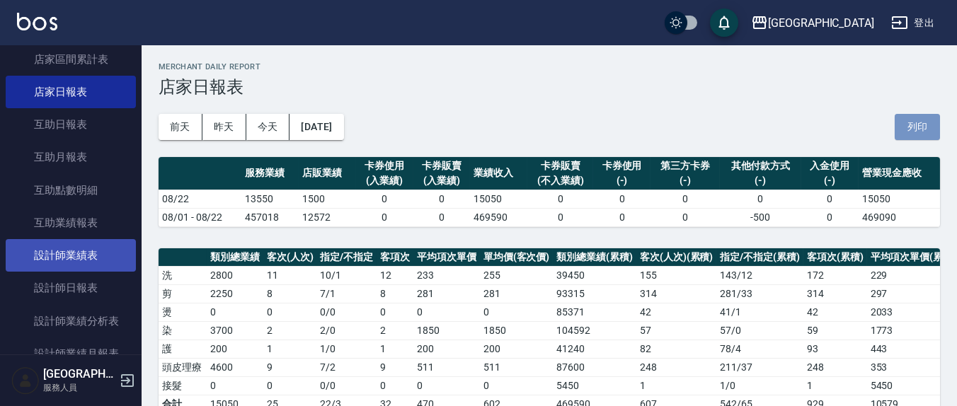
drag, startPoint x: 924, startPoint y: 126, endPoint x: 110, endPoint y: 266, distance: 825.8
click at [924, 126] on button "列印" at bounding box center [916, 127] width 45 height 26
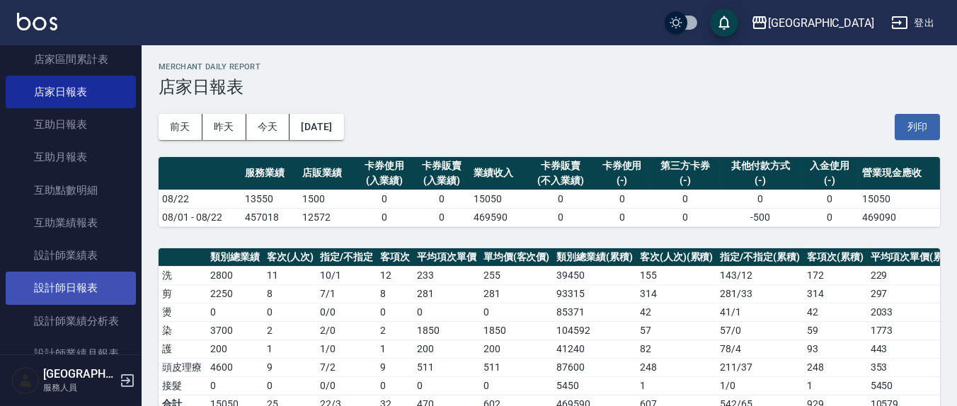
click at [91, 281] on link "設計師日報表" at bounding box center [71, 288] width 130 height 33
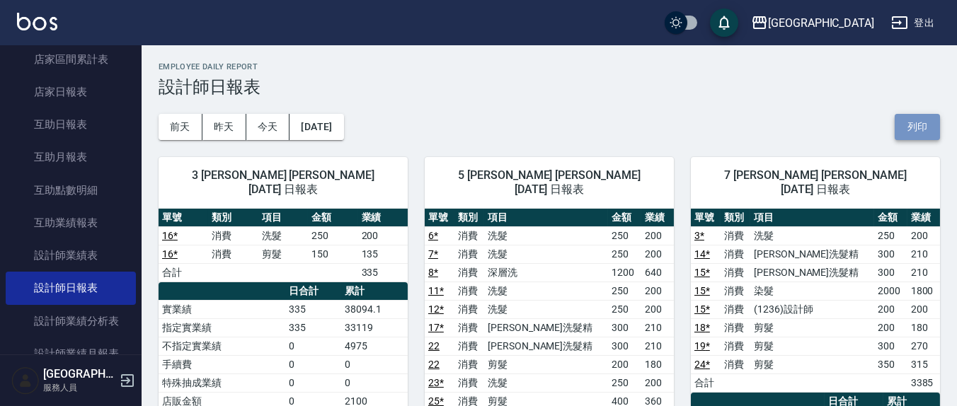
click at [923, 125] on button "列印" at bounding box center [916, 127] width 45 height 26
click at [912, 128] on button "列印" at bounding box center [916, 127] width 45 height 26
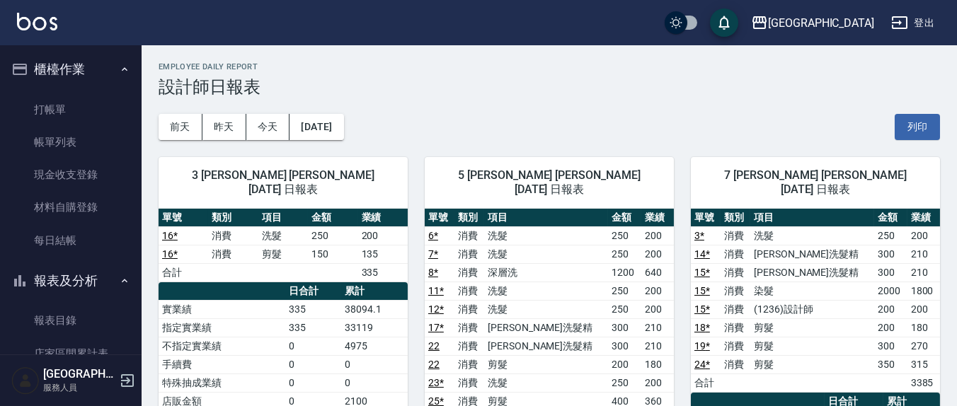
scroll to position [294, 0]
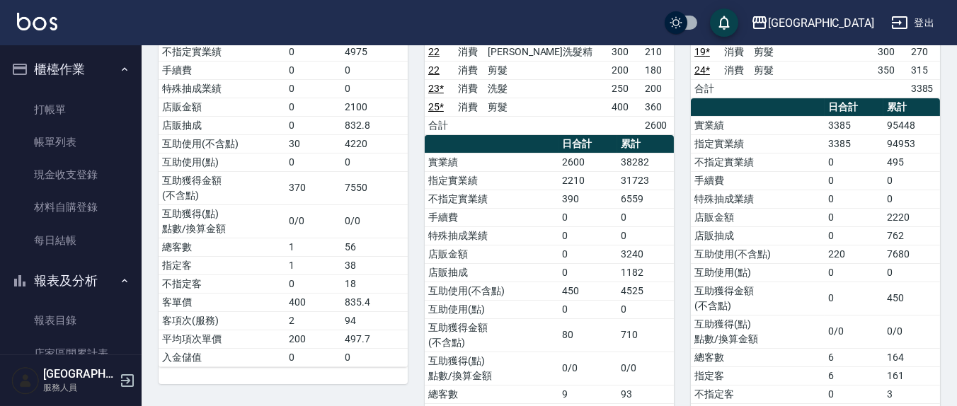
drag, startPoint x: 599, startPoint y: 161, endPoint x: 589, endPoint y: 169, distance: 13.2
click at [599, 171] on td "2210" at bounding box center [587, 180] width 59 height 18
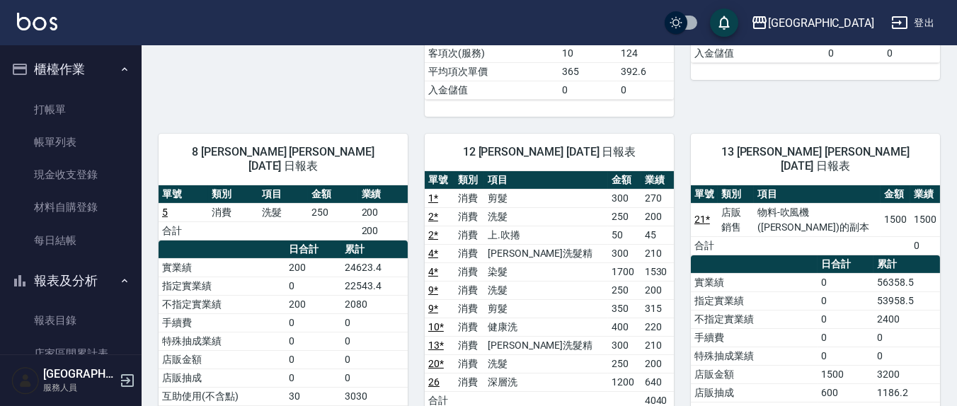
scroll to position [442, 0]
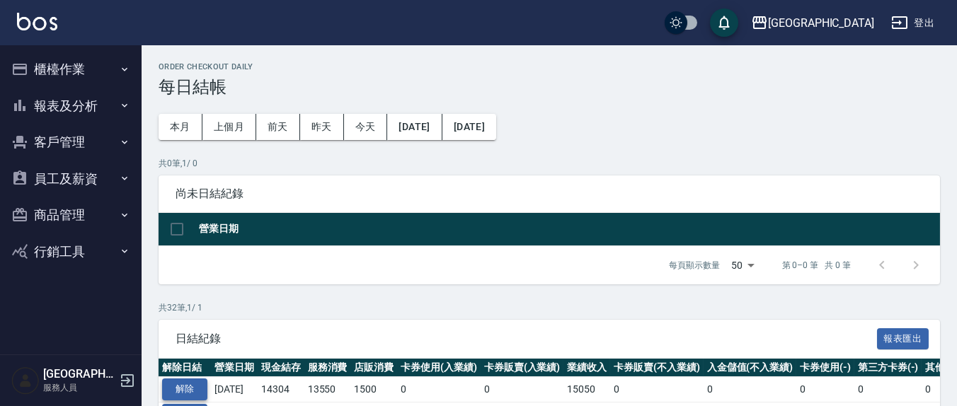
click at [180, 390] on button "解除" at bounding box center [184, 390] width 45 height 22
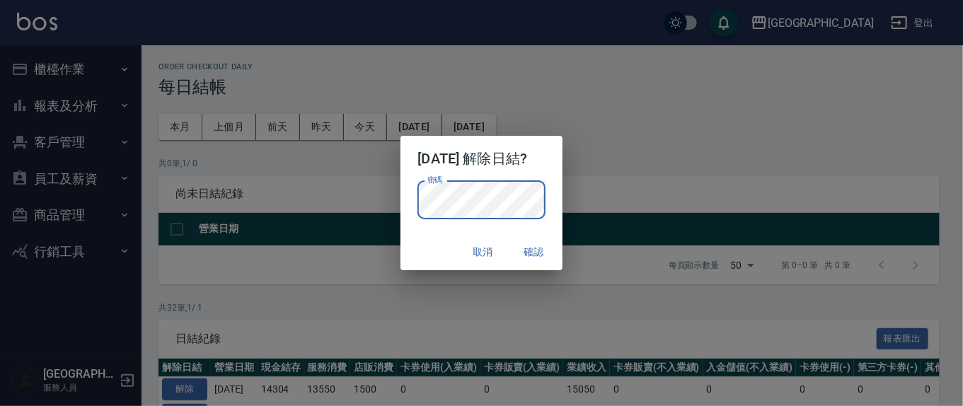
click at [540, 250] on button "確認" at bounding box center [534, 252] width 45 height 26
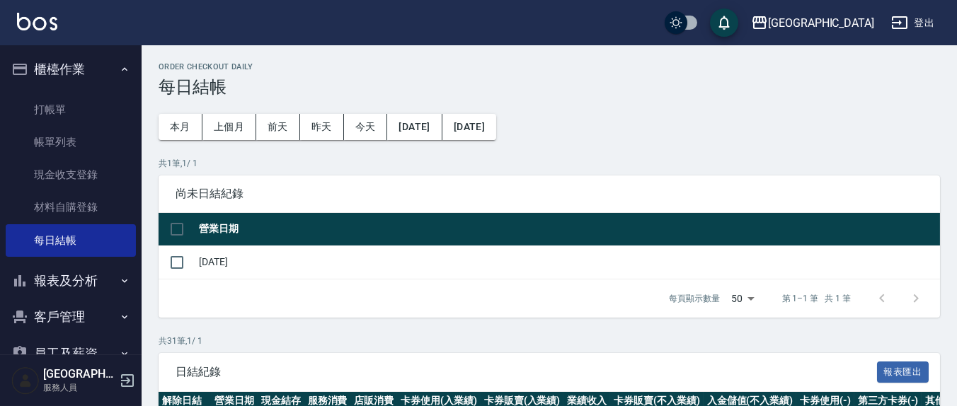
scroll to position [107, 0]
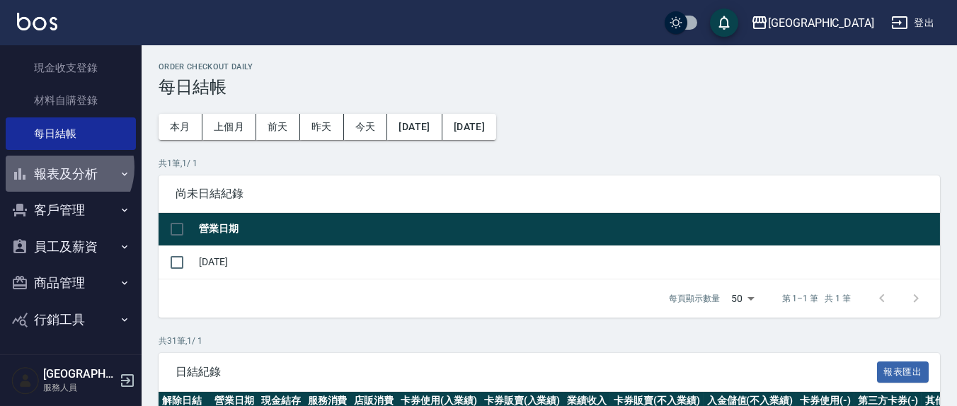
click at [64, 167] on button "報表及分析" at bounding box center [71, 174] width 130 height 37
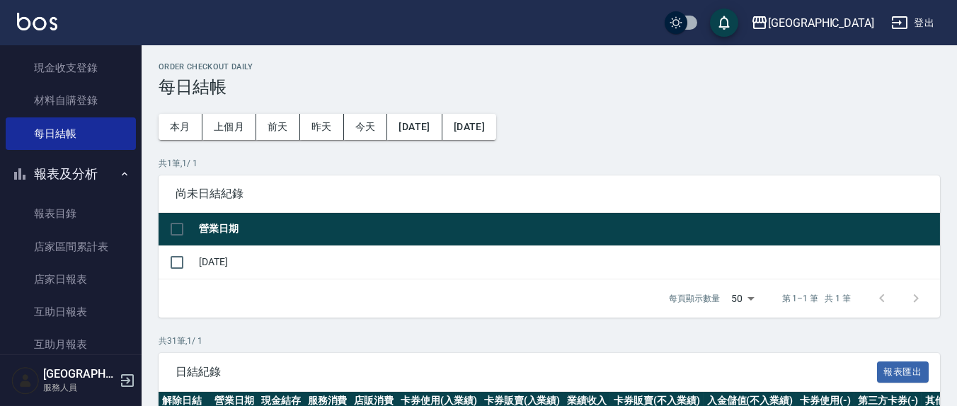
scroll to position [0, 0]
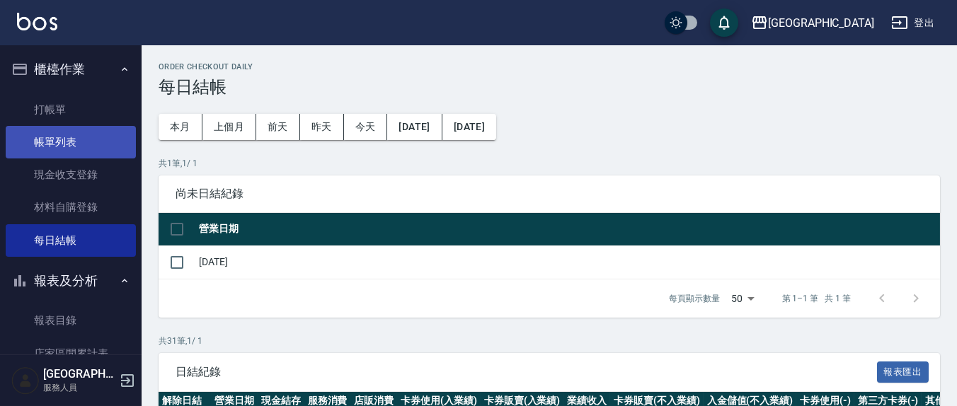
click at [71, 149] on link "帳單列表" at bounding box center [71, 142] width 130 height 33
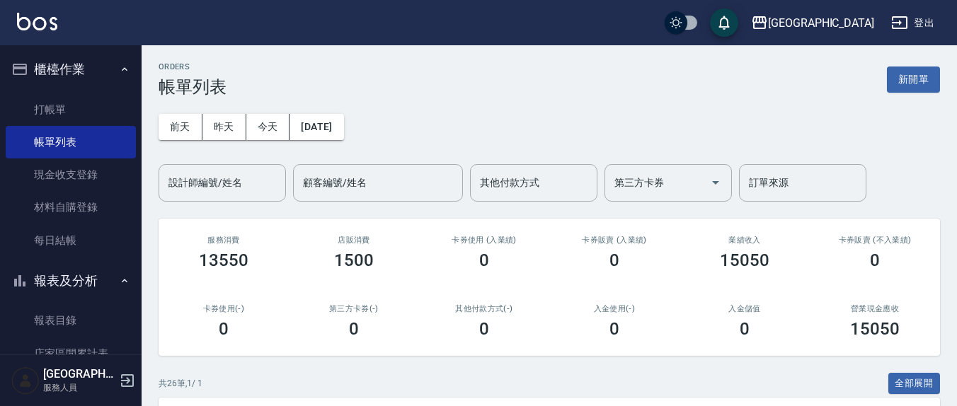
scroll to position [294, 0]
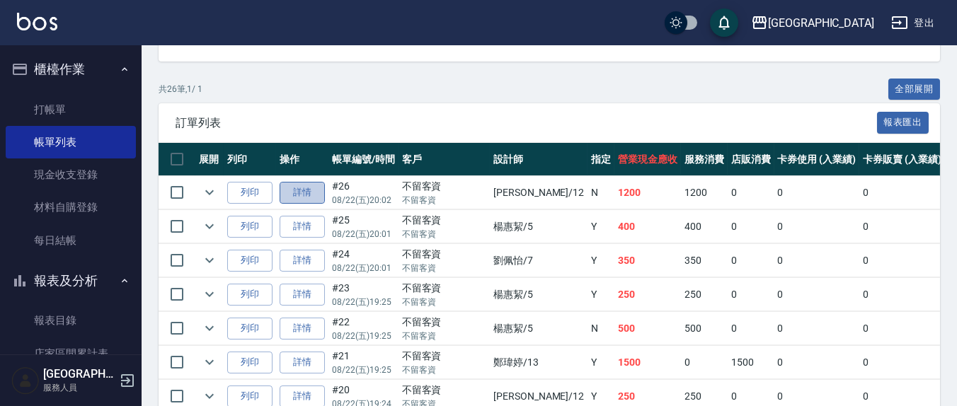
click at [301, 196] on link "詳情" at bounding box center [302, 193] width 45 height 22
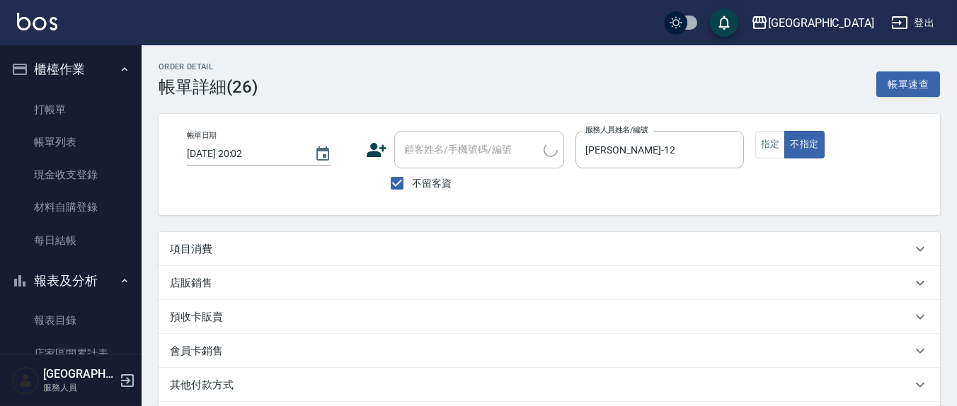
type input "[DATE] 20:02"
checkbox input "true"
type input "[PERSON_NAME]-12"
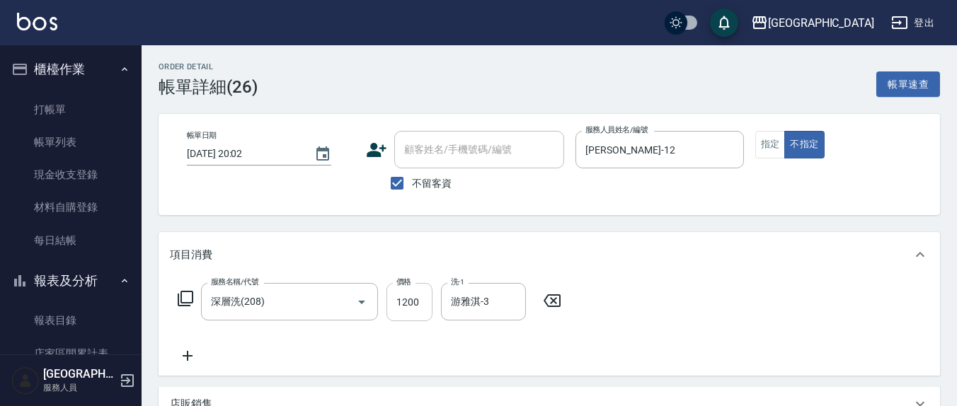
type input "深層洗(208)"
click at [651, 155] on input "[PERSON_NAME]-12" at bounding box center [649, 149] width 134 height 25
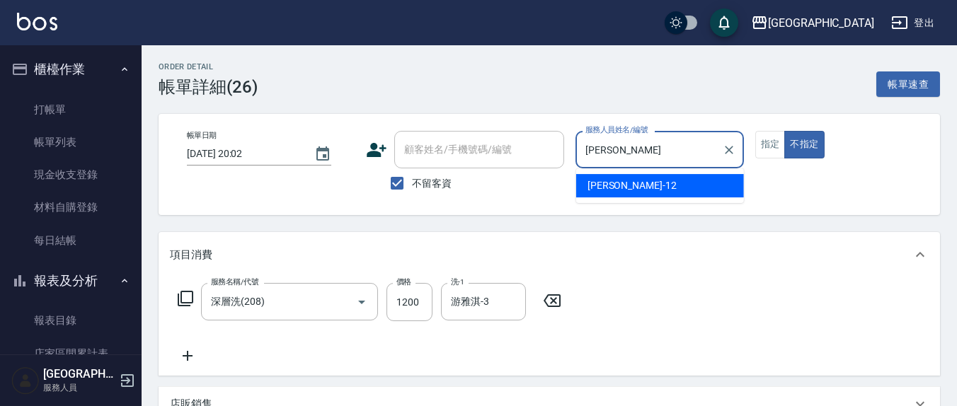
type input "呂"
type input "3"
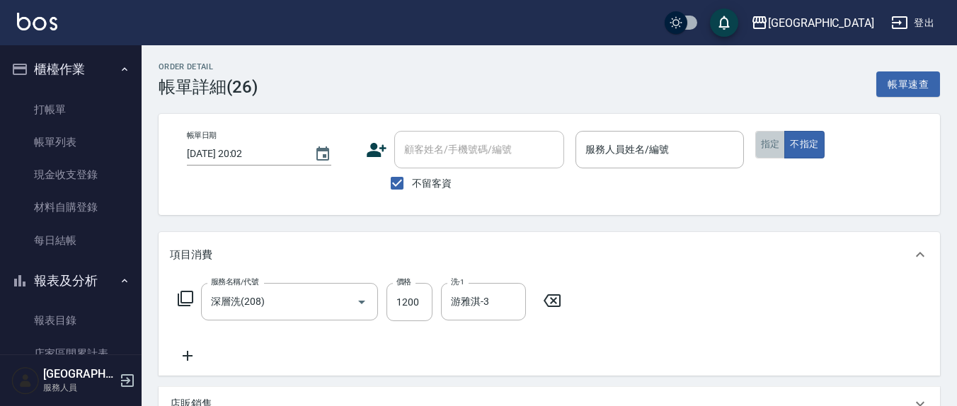
click at [771, 153] on button "指定" at bounding box center [770, 145] width 30 height 28
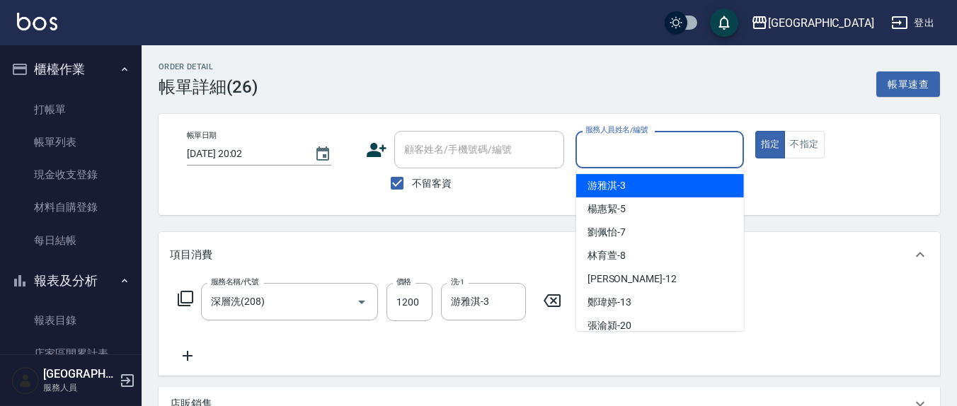
click at [699, 151] on input "服務人員姓名/編號" at bounding box center [659, 149] width 155 height 25
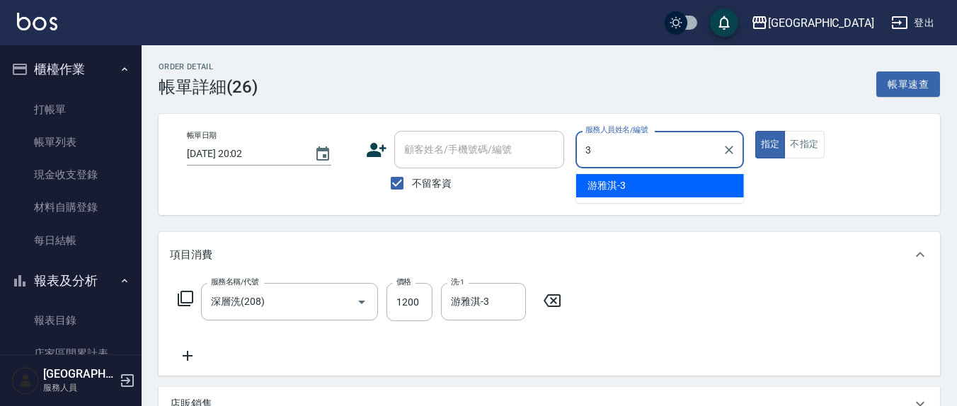
type input "3"
type button "true"
type input "游雅淇-3"
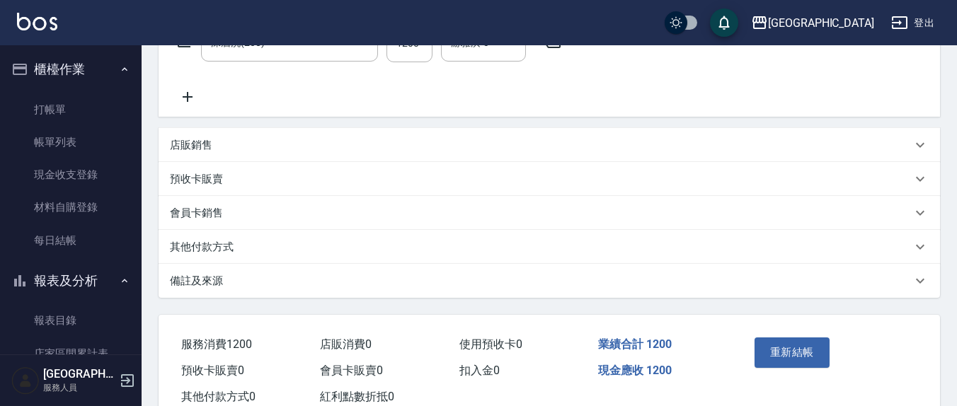
scroll to position [301, 0]
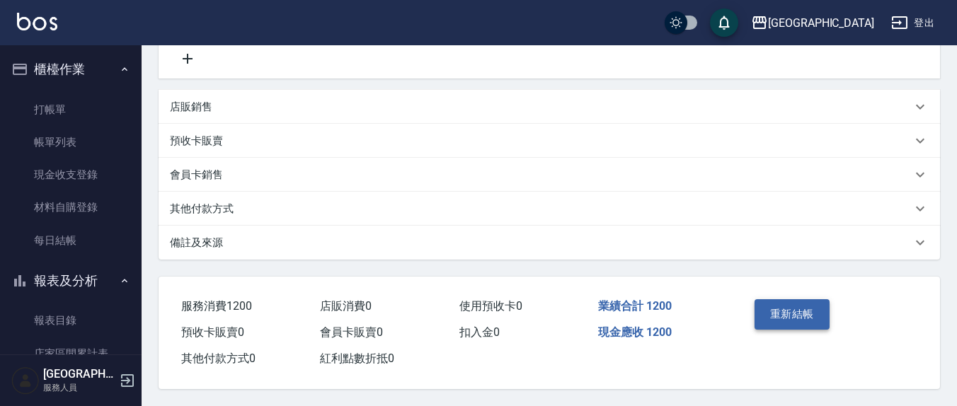
click at [818, 311] on button "重新結帳" at bounding box center [791, 314] width 75 height 30
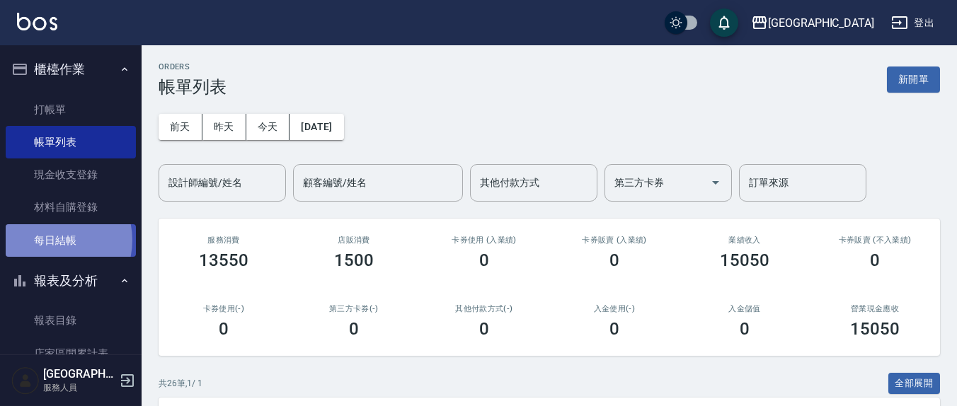
click at [52, 240] on link "每日結帳" at bounding box center [71, 240] width 130 height 33
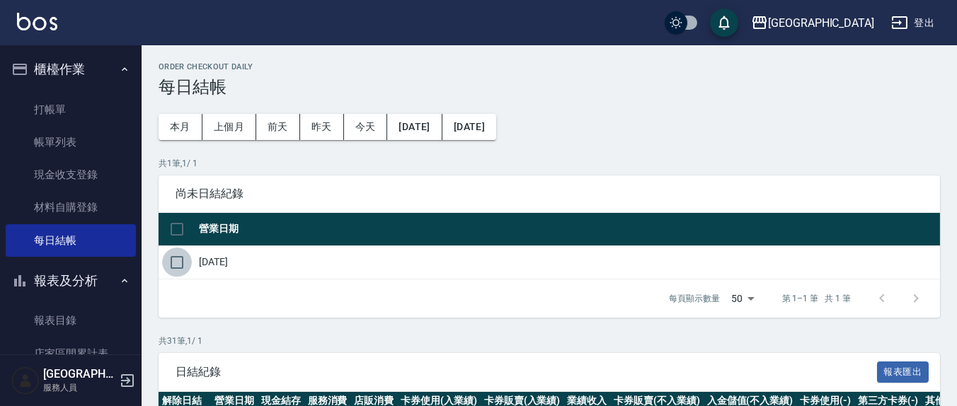
click at [173, 260] on input "checkbox" at bounding box center [177, 263] width 30 height 30
checkbox input "true"
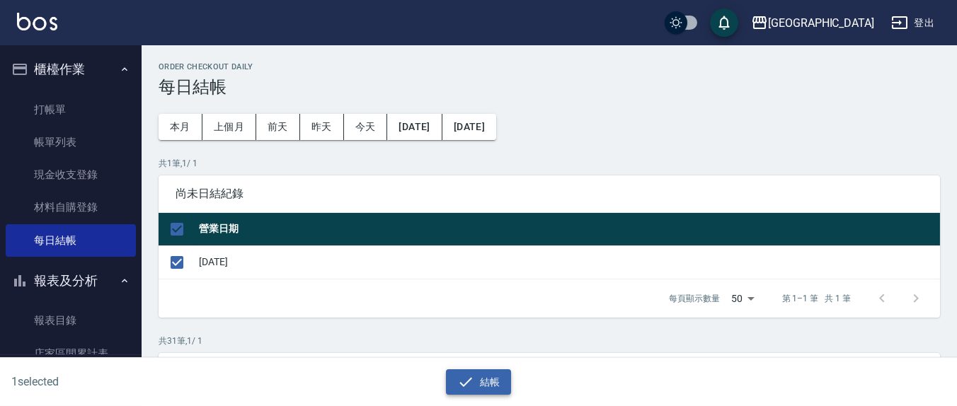
click at [485, 378] on button "結帳" at bounding box center [479, 382] width 66 height 26
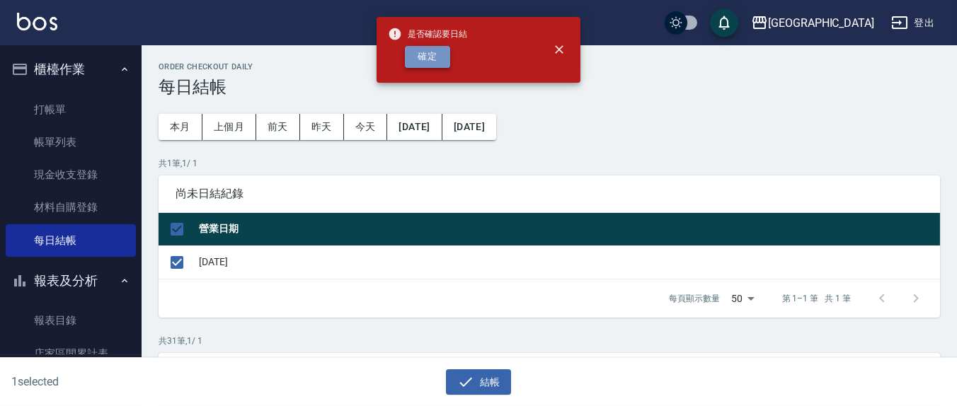
click at [434, 64] on button "確定" at bounding box center [427, 57] width 45 height 22
checkbox input "false"
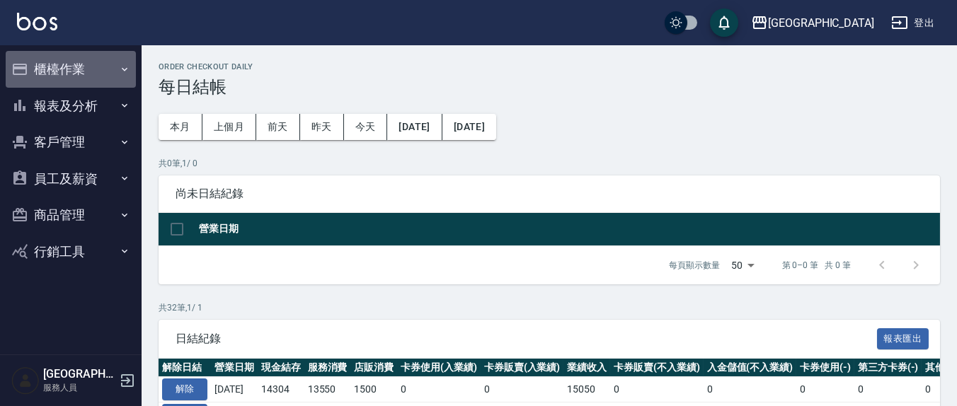
click at [82, 75] on button "櫃檯作業" at bounding box center [71, 69] width 130 height 37
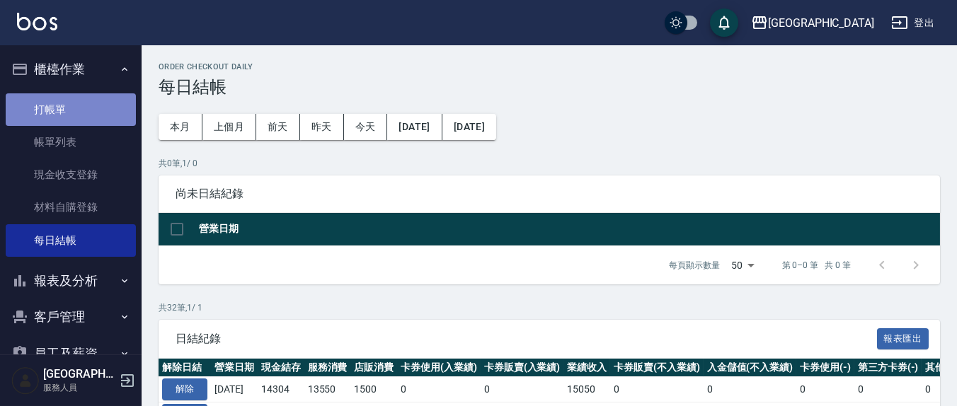
click at [84, 106] on link "打帳單" at bounding box center [71, 109] width 130 height 33
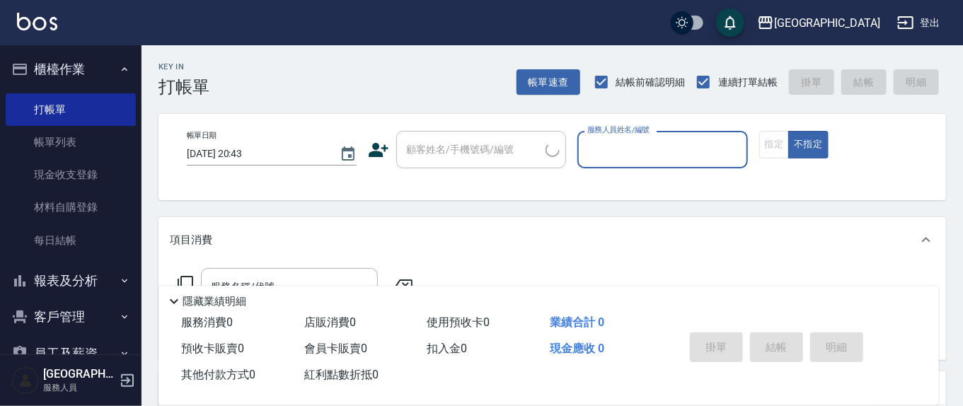
click at [69, 74] on button "櫃檯作業" at bounding box center [71, 69] width 130 height 37
